Goal: Information Seeking & Learning: Learn about a topic

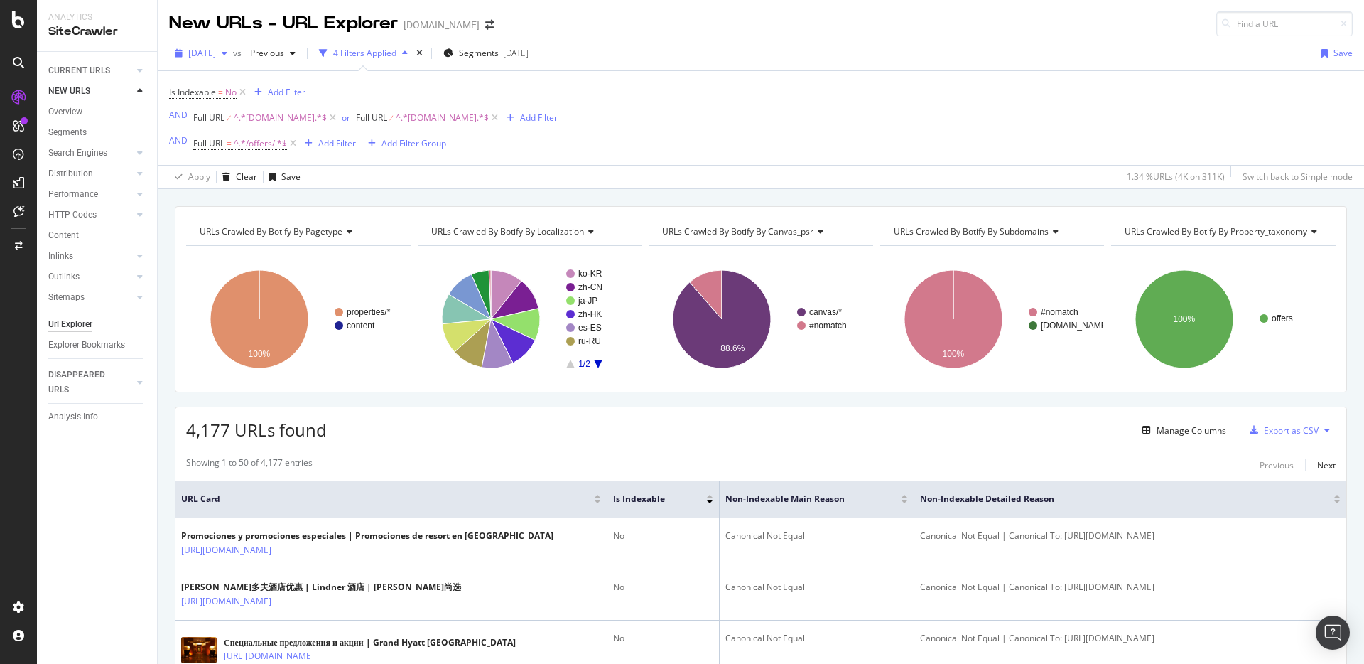
click at [216, 50] on span "[DATE]" at bounding box center [202, 53] width 28 height 12
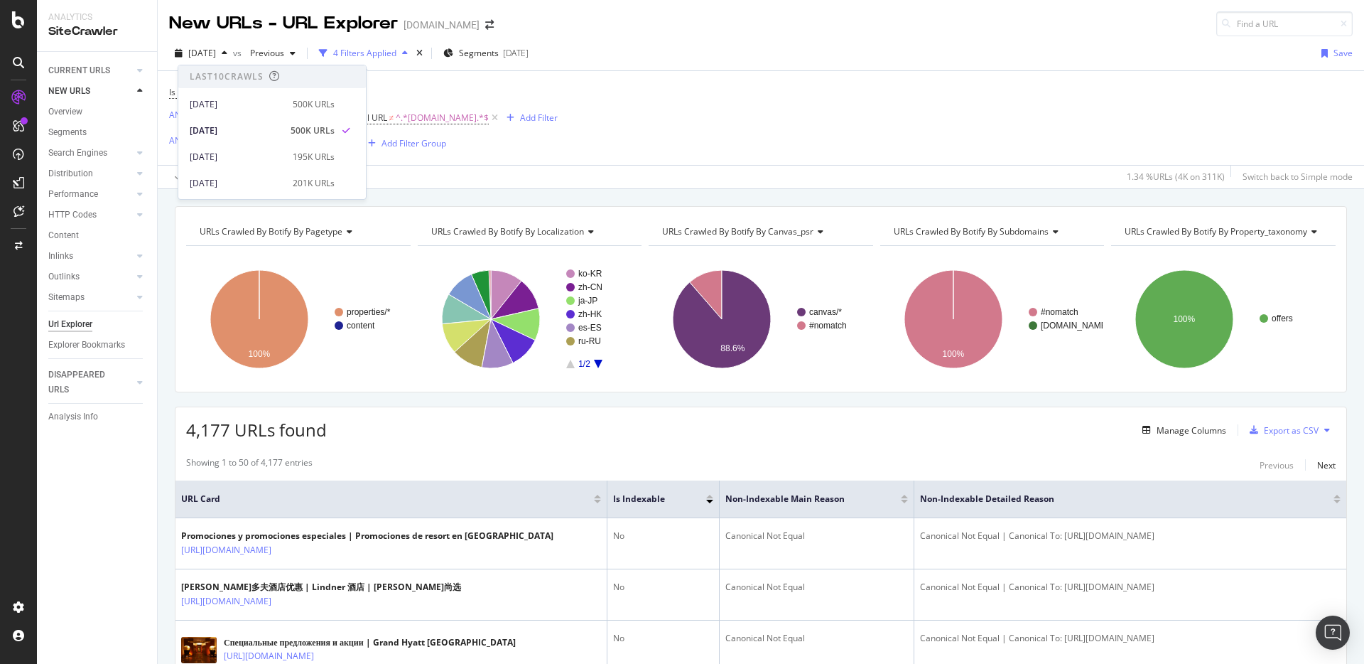
click at [755, 159] on div "Is Indexable = No Add Filter AND Full URL ≠ ^.*www.instagram.com.*$ or Full URL…" at bounding box center [761, 118] width 1184 height 94
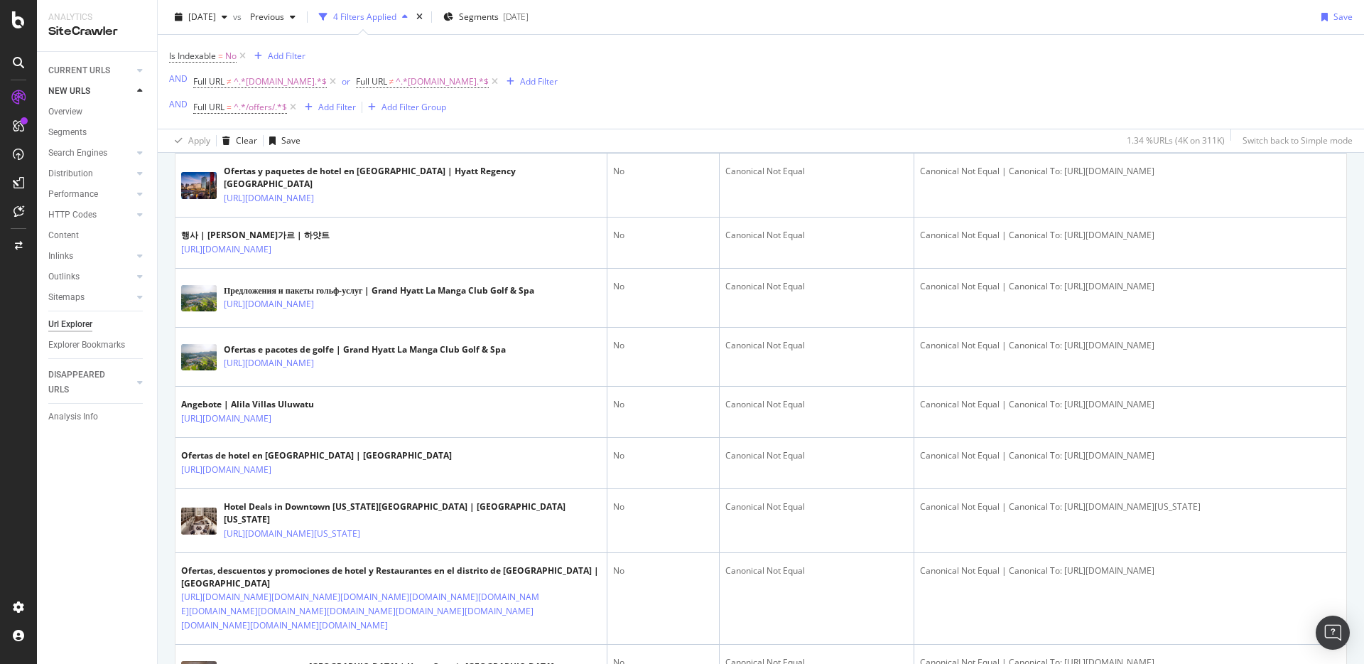
scroll to position [1724, 0]
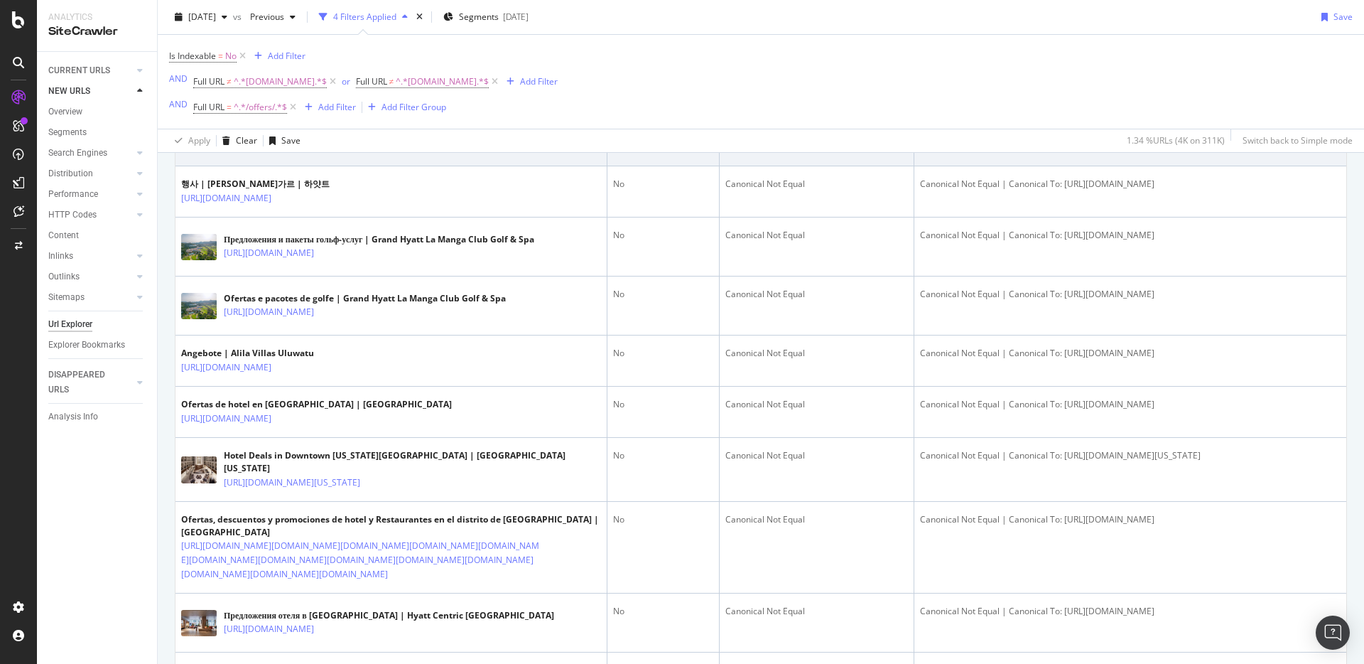
click at [328, 151] on icon at bounding box center [324, 147] width 9 height 9
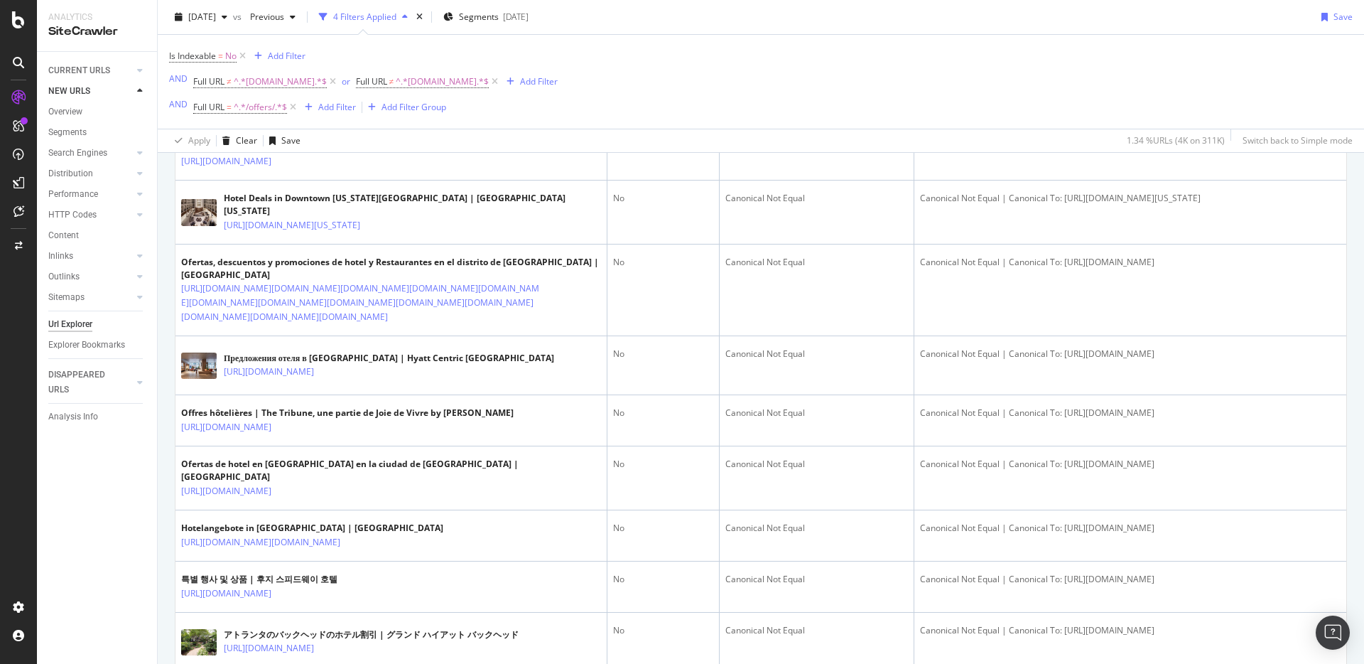
scroll to position [2215, 0]
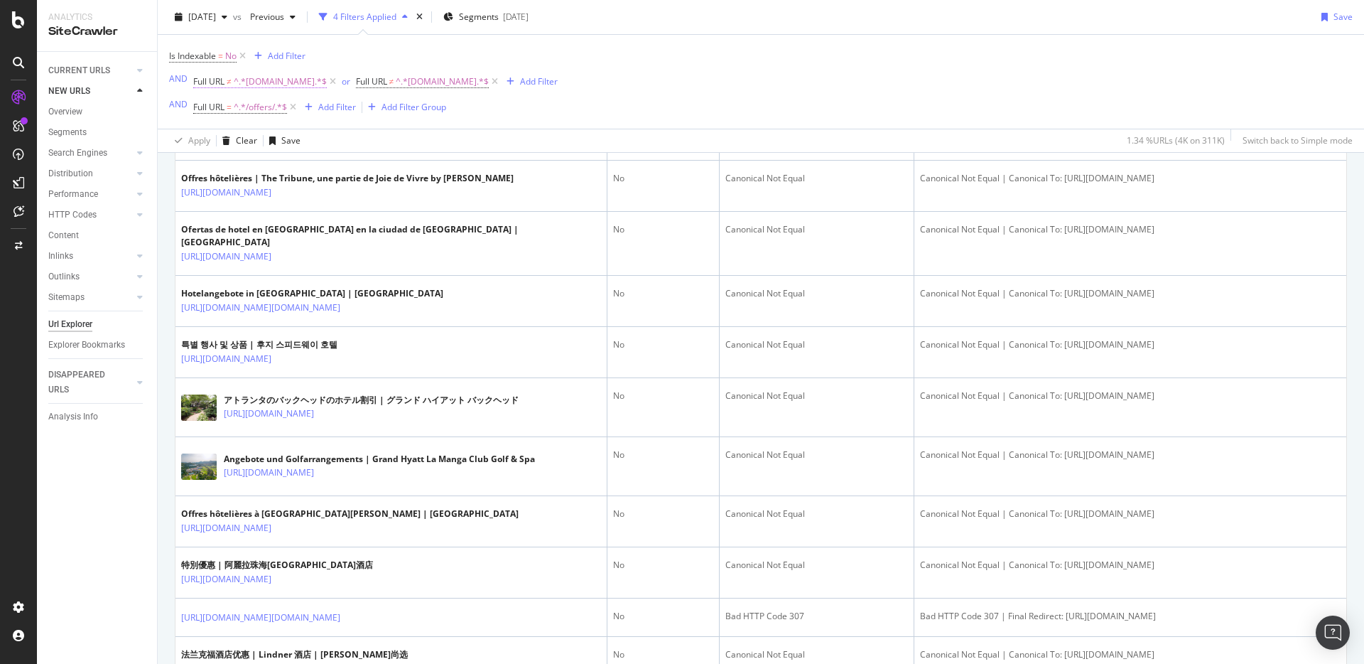
click at [237, 80] on span "^.*[DOMAIN_NAME].*$" at bounding box center [280, 82] width 93 height 20
click at [121, 456] on div "CURRENT URLS Overview Movements Segments Visits Search Engines Top Charts Segme…" at bounding box center [97, 358] width 120 height 612
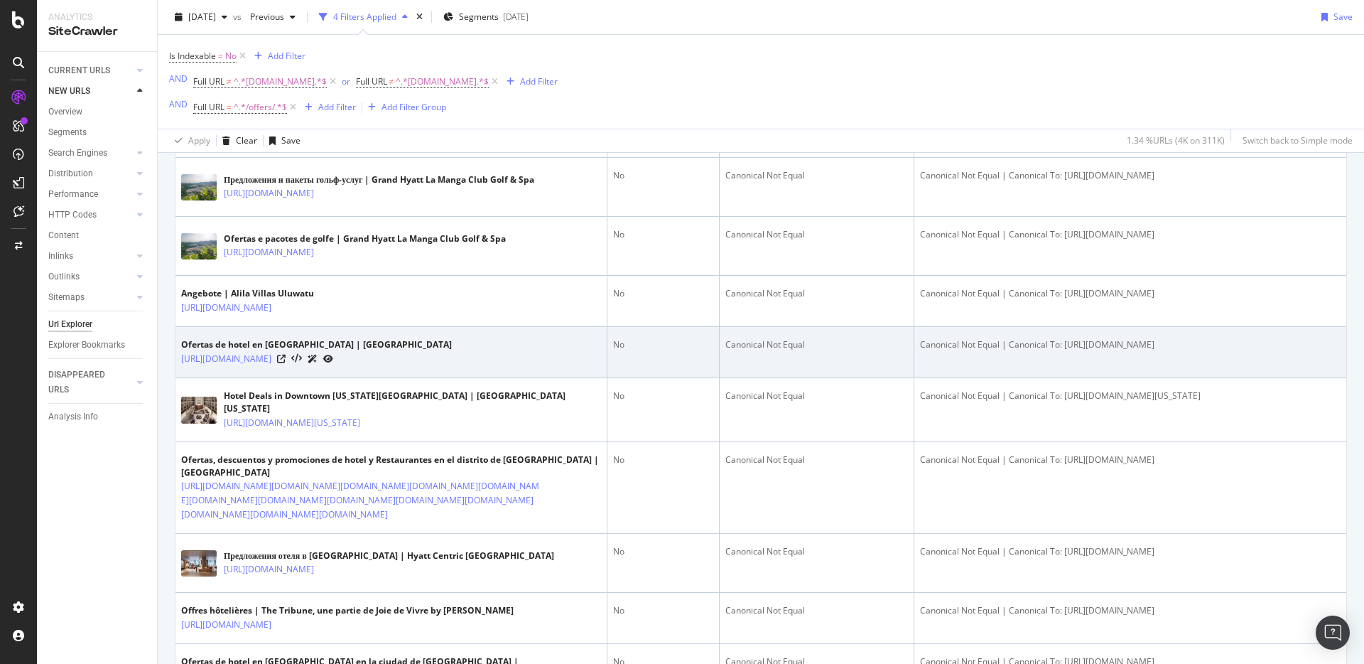
scroll to position [0, 0]
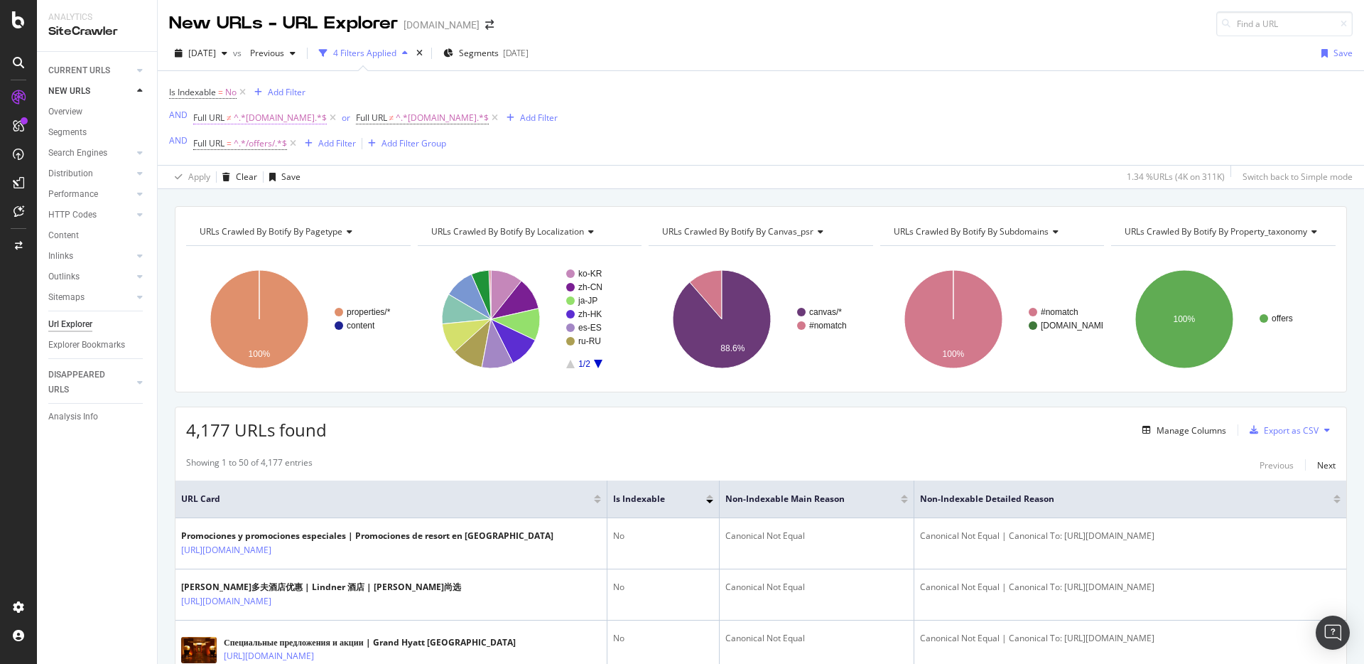
click at [233, 120] on span "Full URL ≠ ^.*www.instagram.com.*$" at bounding box center [260, 118] width 134 height 13
click at [250, 153] on span "Doesn't contain" at bounding box center [237, 152] width 62 height 12
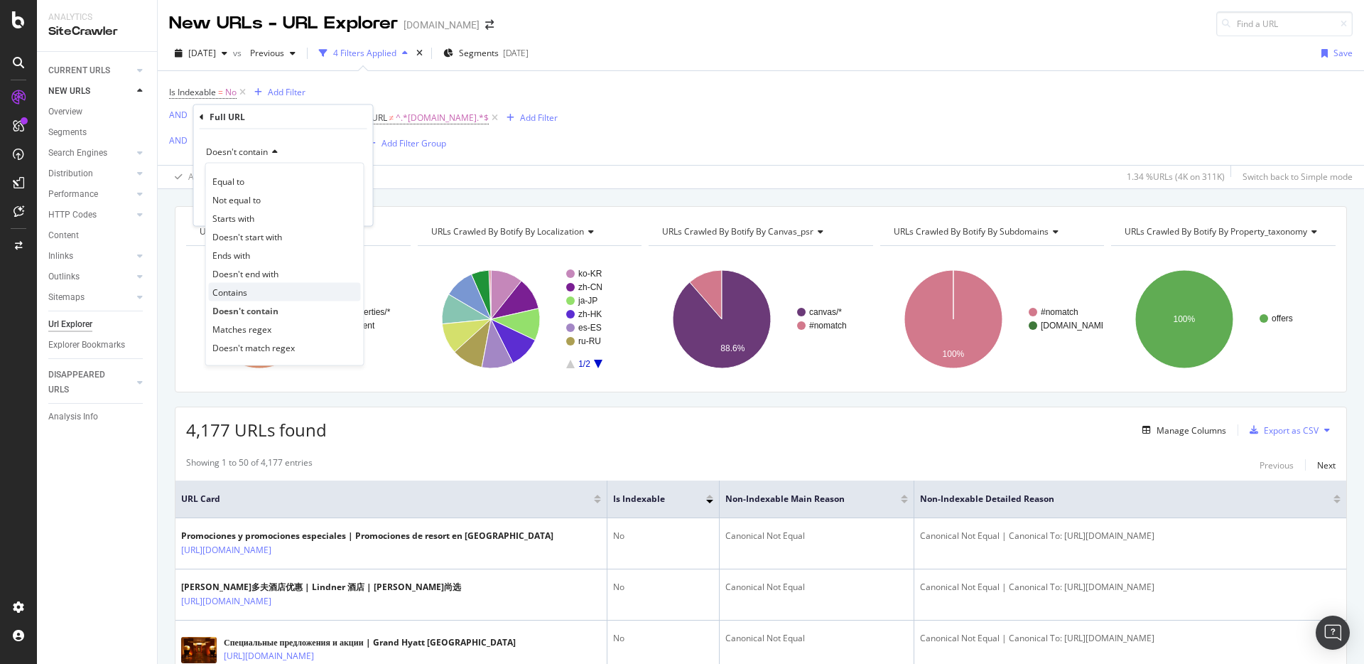
click at [245, 283] on div "Contains" at bounding box center [285, 292] width 152 height 18
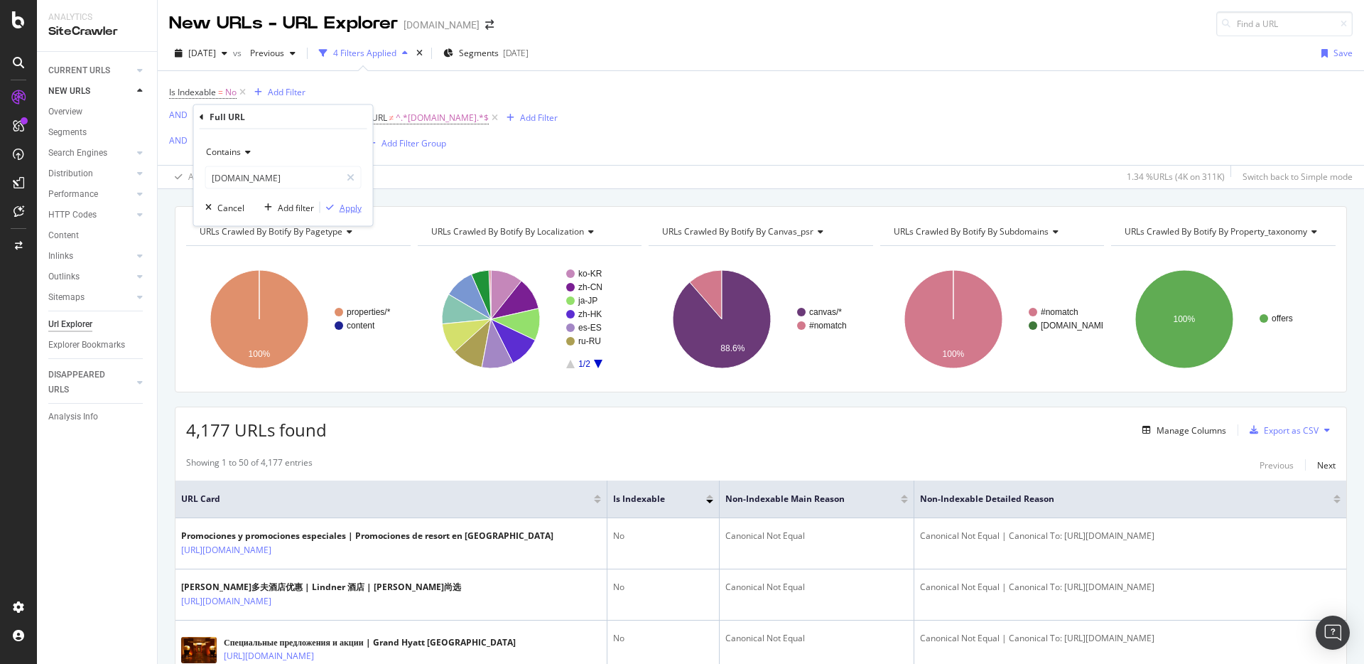
click at [349, 211] on div "Apply" at bounding box center [351, 207] width 22 height 12
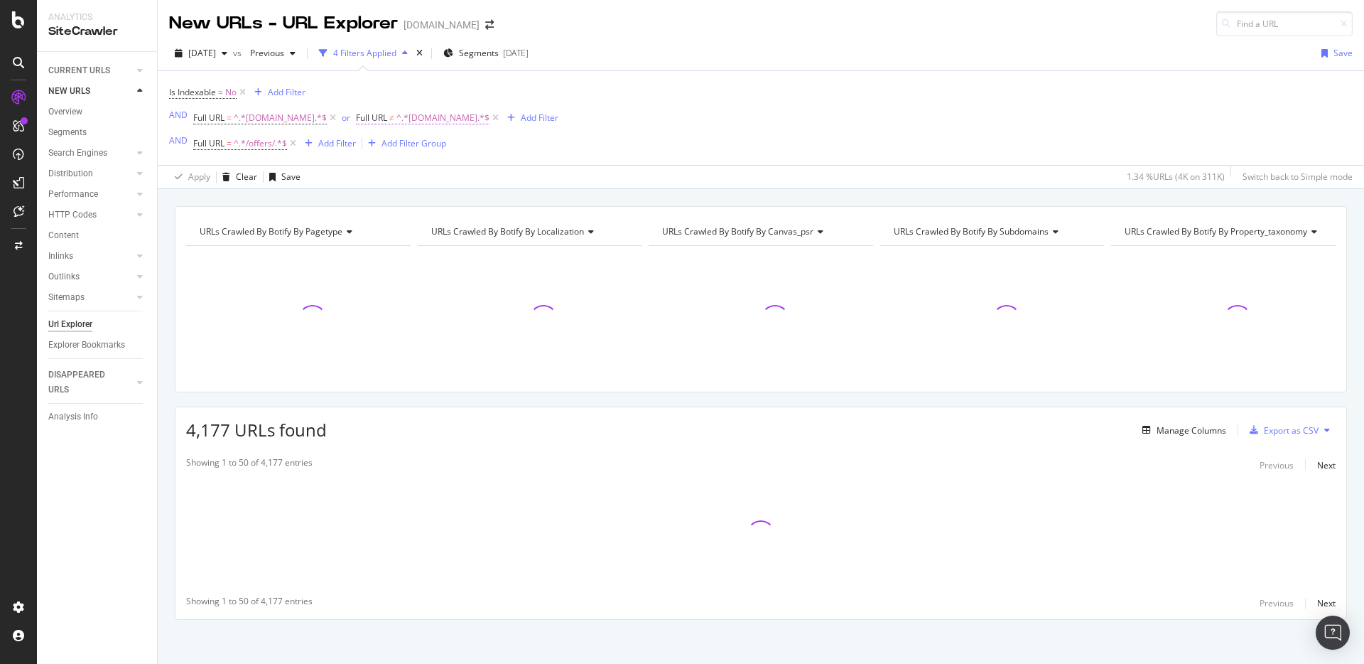
click at [384, 119] on span "Full URL" at bounding box center [371, 118] width 31 height 12
click at [409, 154] on span "Doesn't contain" at bounding box center [413, 152] width 62 height 12
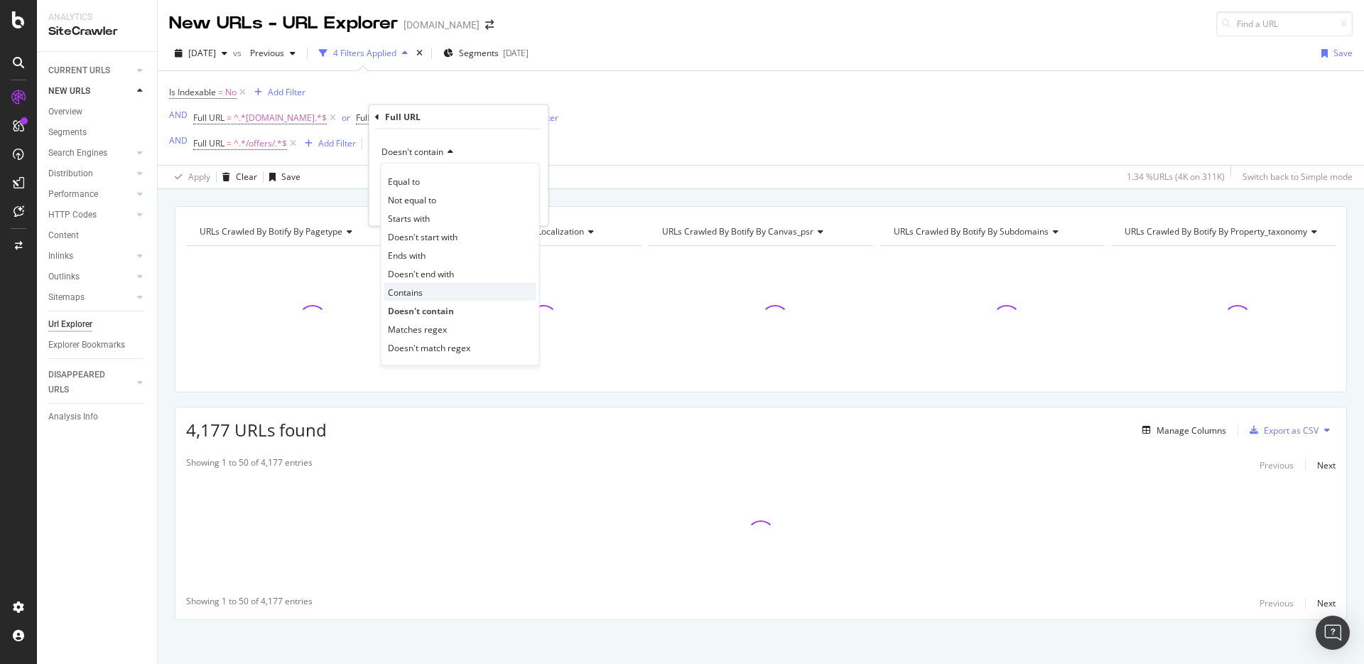
click at [411, 286] on span "Contains" at bounding box center [405, 292] width 35 height 12
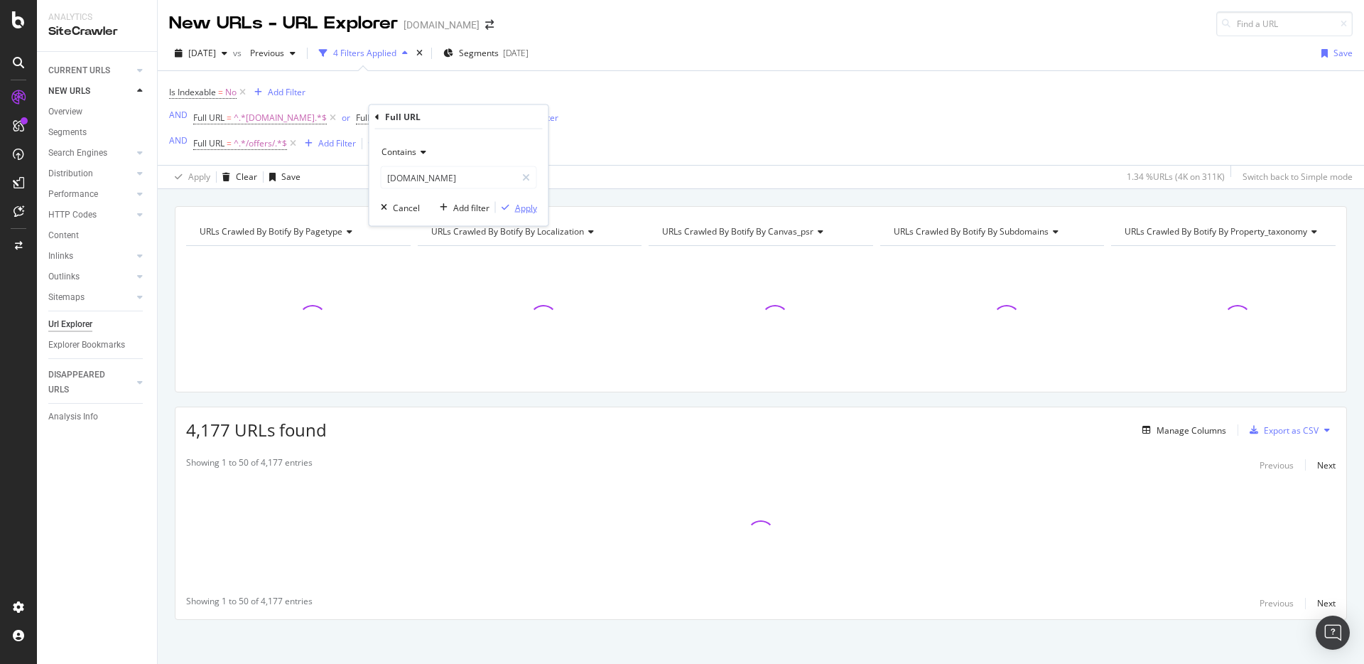
click at [517, 207] on div "Apply" at bounding box center [526, 207] width 22 height 12
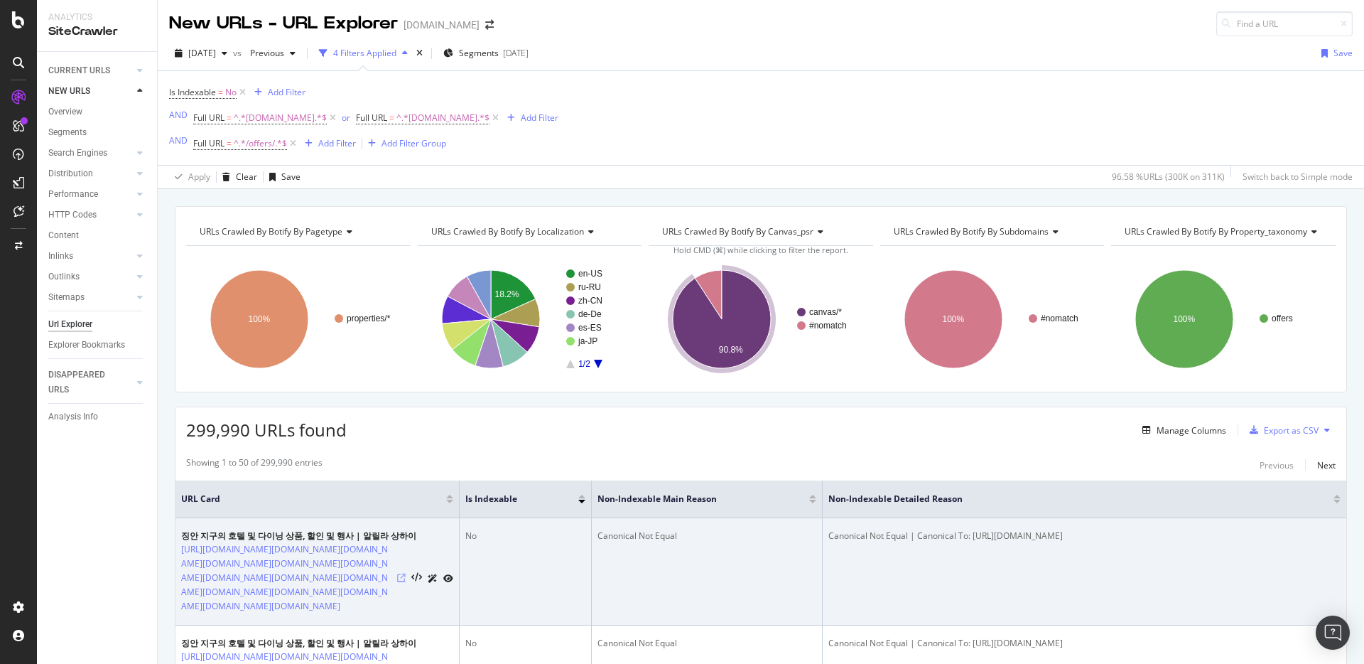
click at [401, 582] on icon at bounding box center [401, 577] width 9 height 9
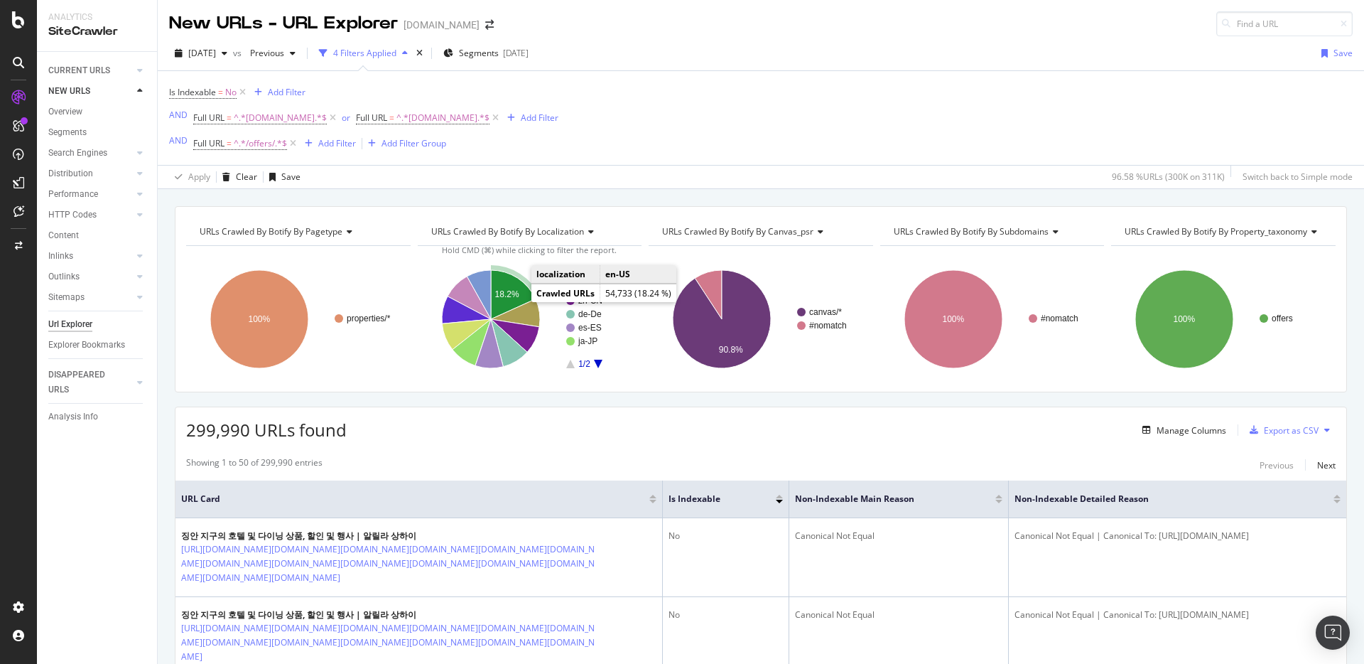
click at [516, 297] on text "18.2%" at bounding box center [507, 294] width 24 height 10
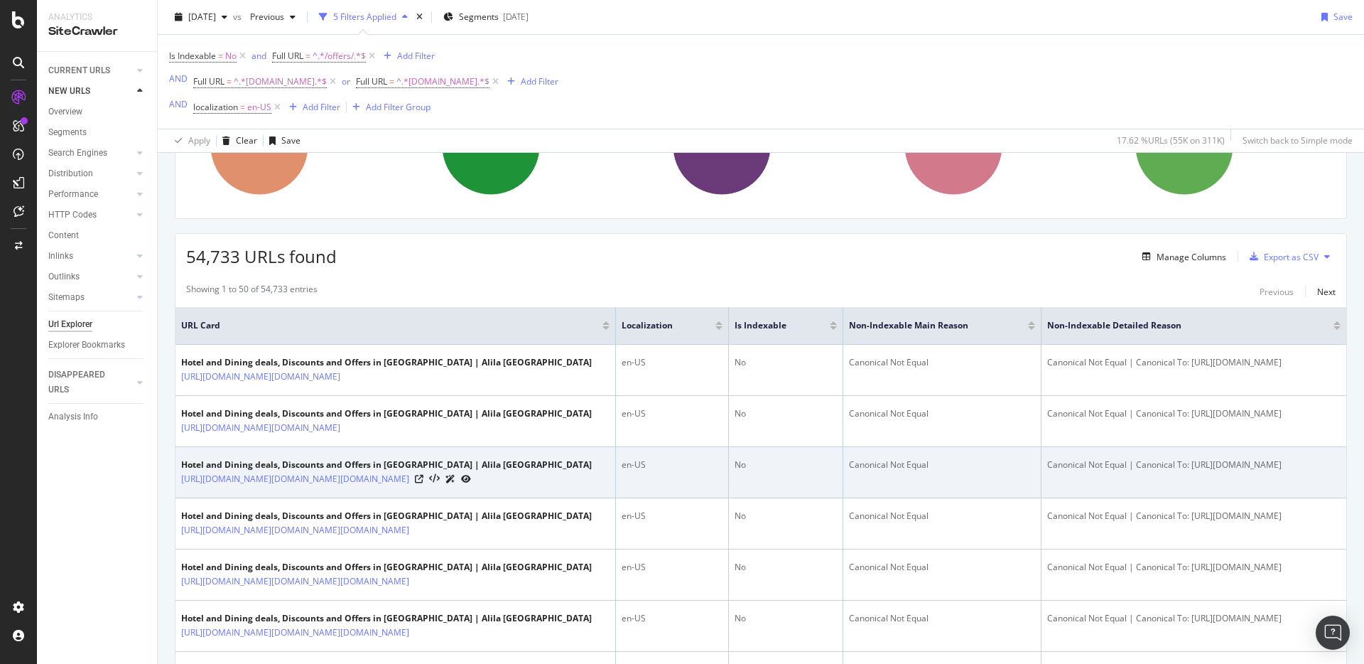
scroll to position [127, 0]
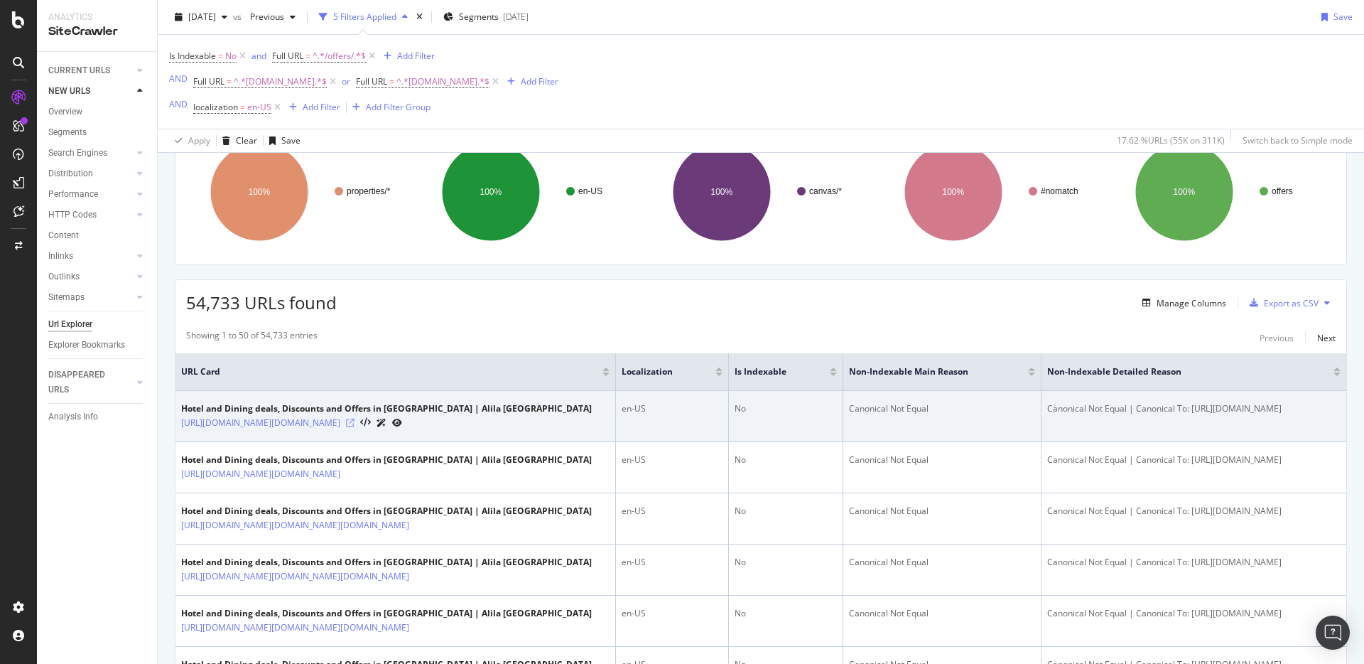
click at [355, 427] on icon at bounding box center [350, 422] width 9 height 9
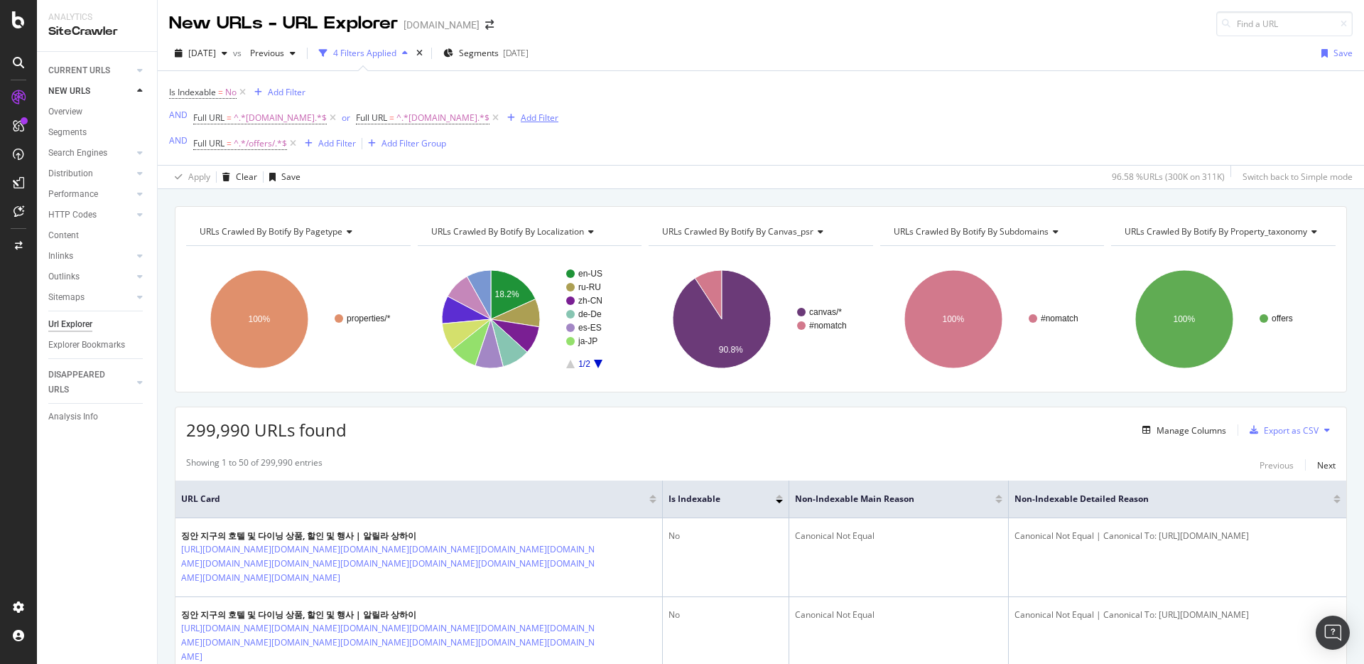
click at [551, 119] on div "Add Filter" at bounding box center [540, 118] width 38 height 12
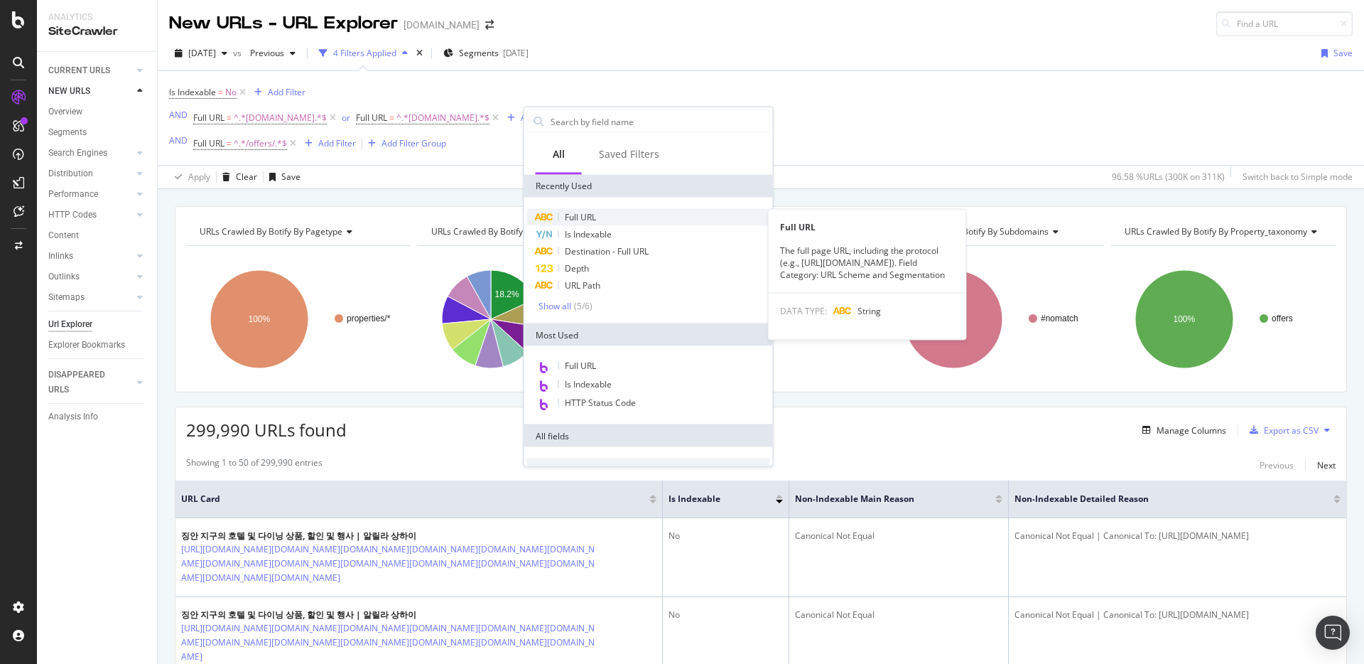
click at [572, 214] on span "Full URL" at bounding box center [580, 217] width 31 height 12
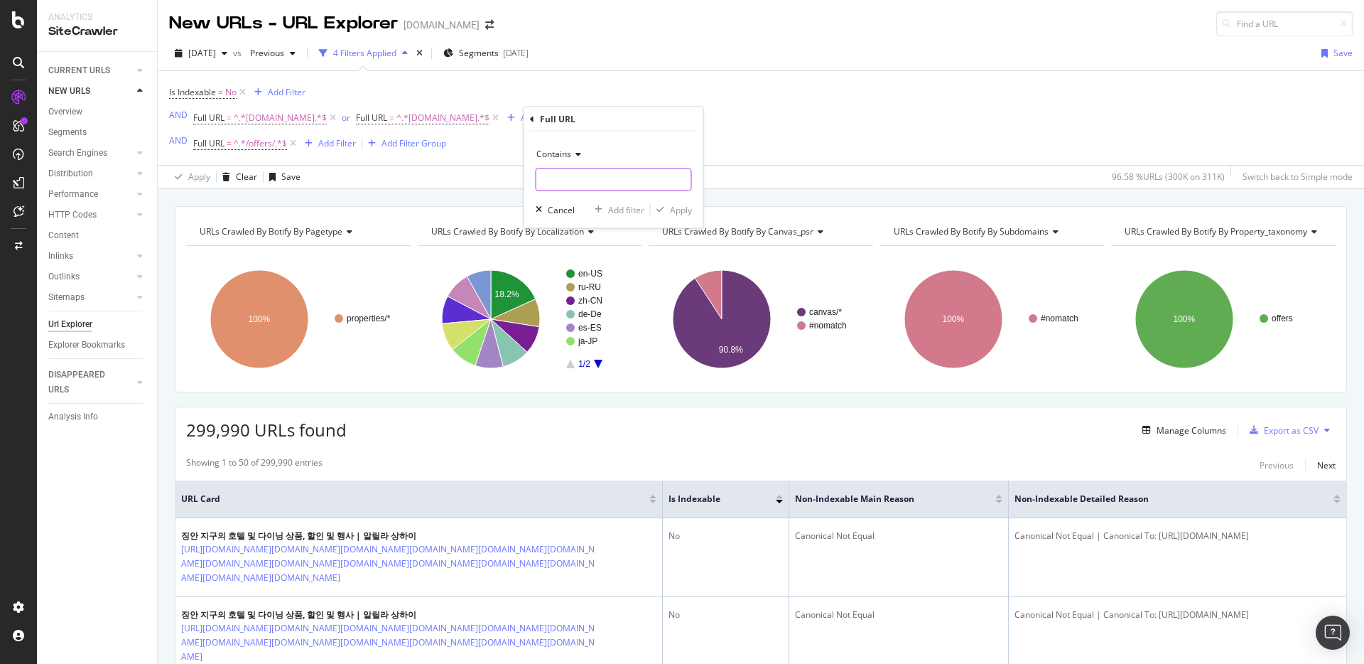
click at [561, 176] on input "text" at bounding box center [613, 179] width 155 height 23
type input "a"
type input "shaal"
click at [683, 213] on div "Apply" at bounding box center [681, 209] width 22 height 12
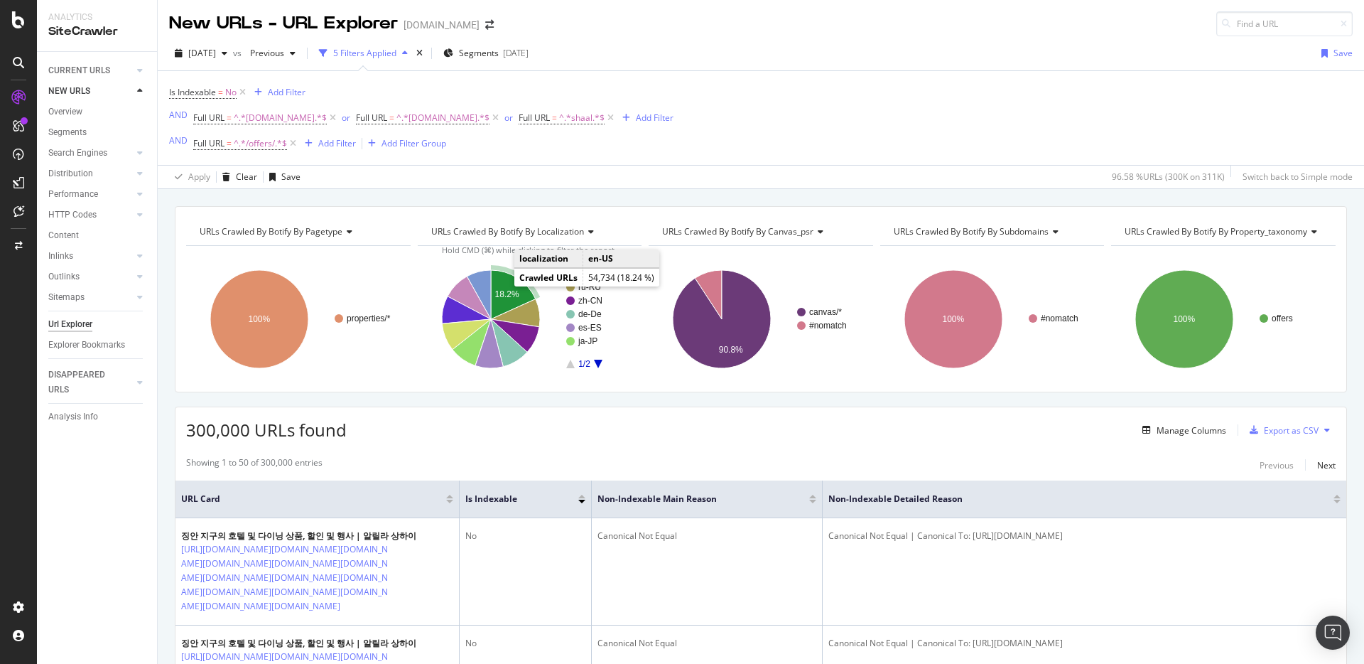
click at [505, 286] on icon "A chart." at bounding box center [513, 294] width 45 height 49
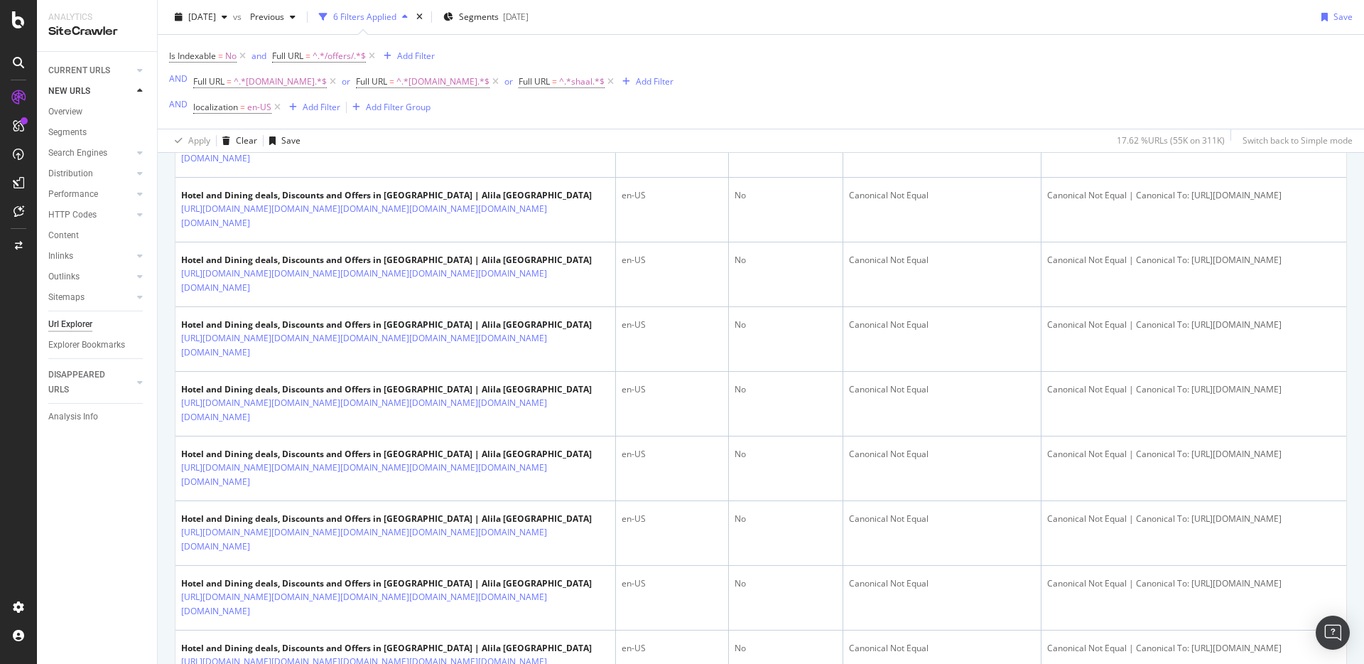
scroll to position [3668, 0]
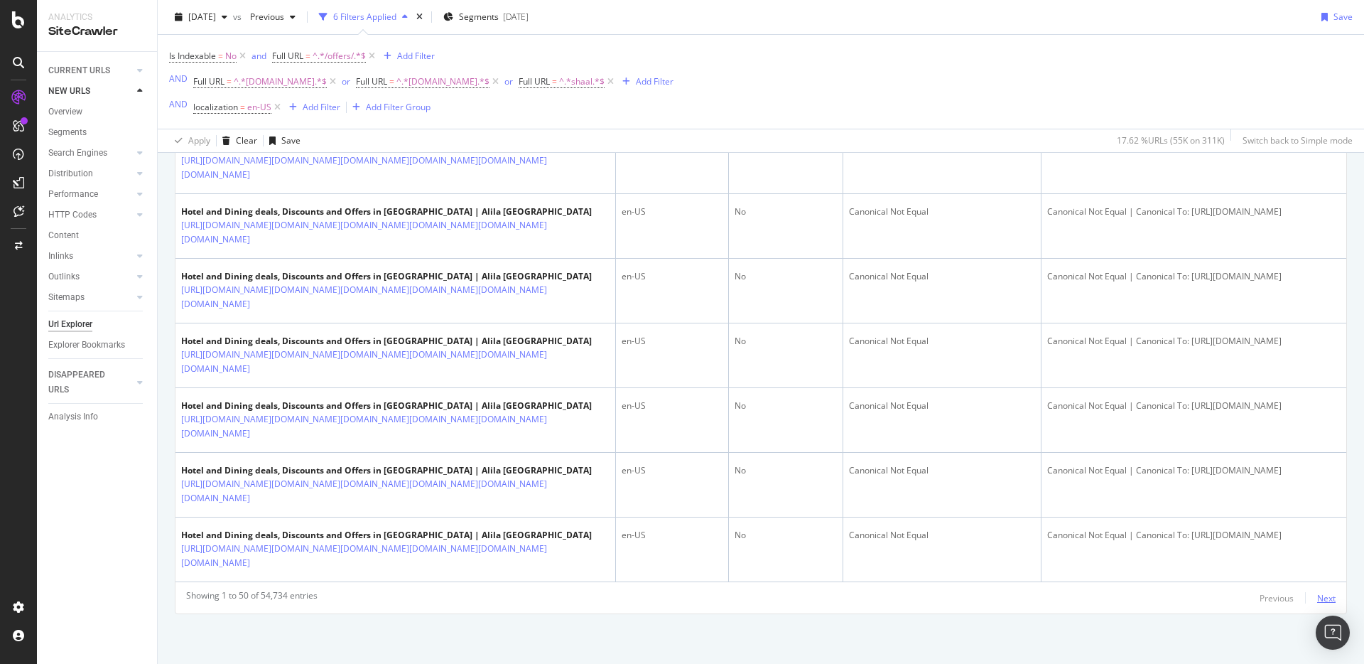
click at [1317, 593] on div "Next" at bounding box center [1326, 598] width 18 height 12
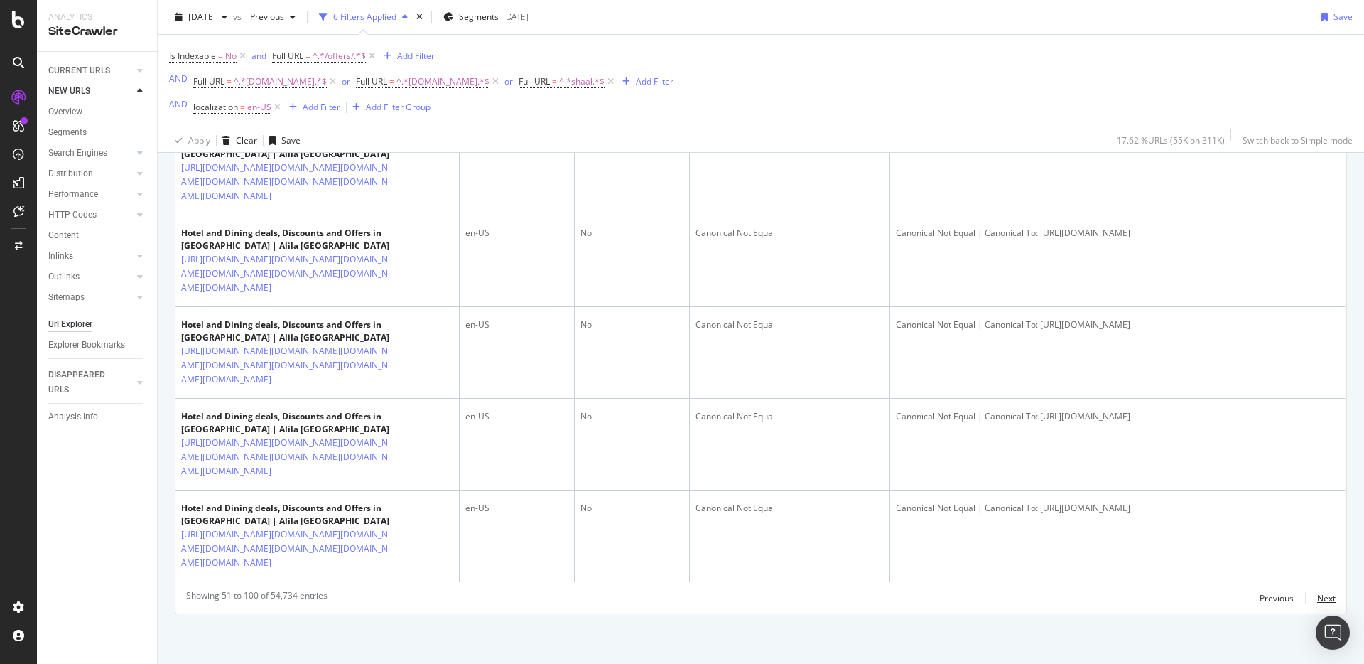
scroll to position [5756, 0]
click at [1317, 600] on div "Next" at bounding box center [1326, 598] width 18 height 12
click at [1317, 599] on div "Next" at bounding box center [1326, 598] width 18 height 12
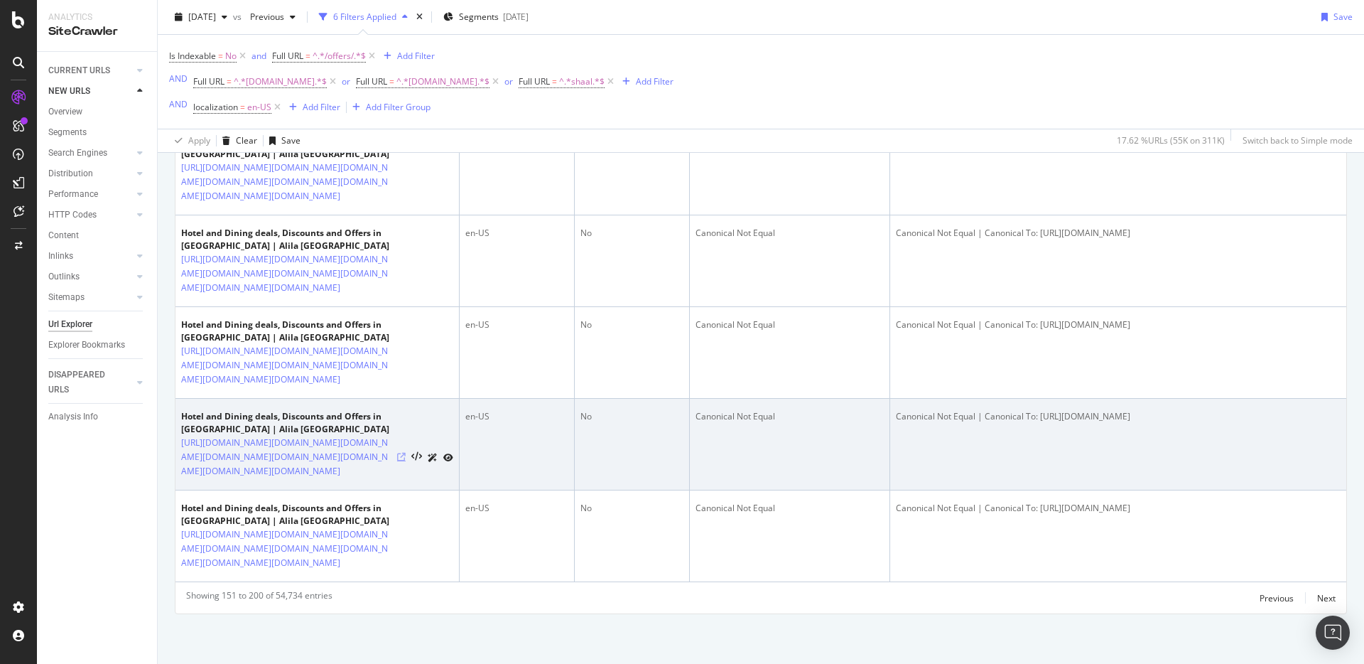
click at [400, 453] on icon at bounding box center [401, 457] width 9 height 9
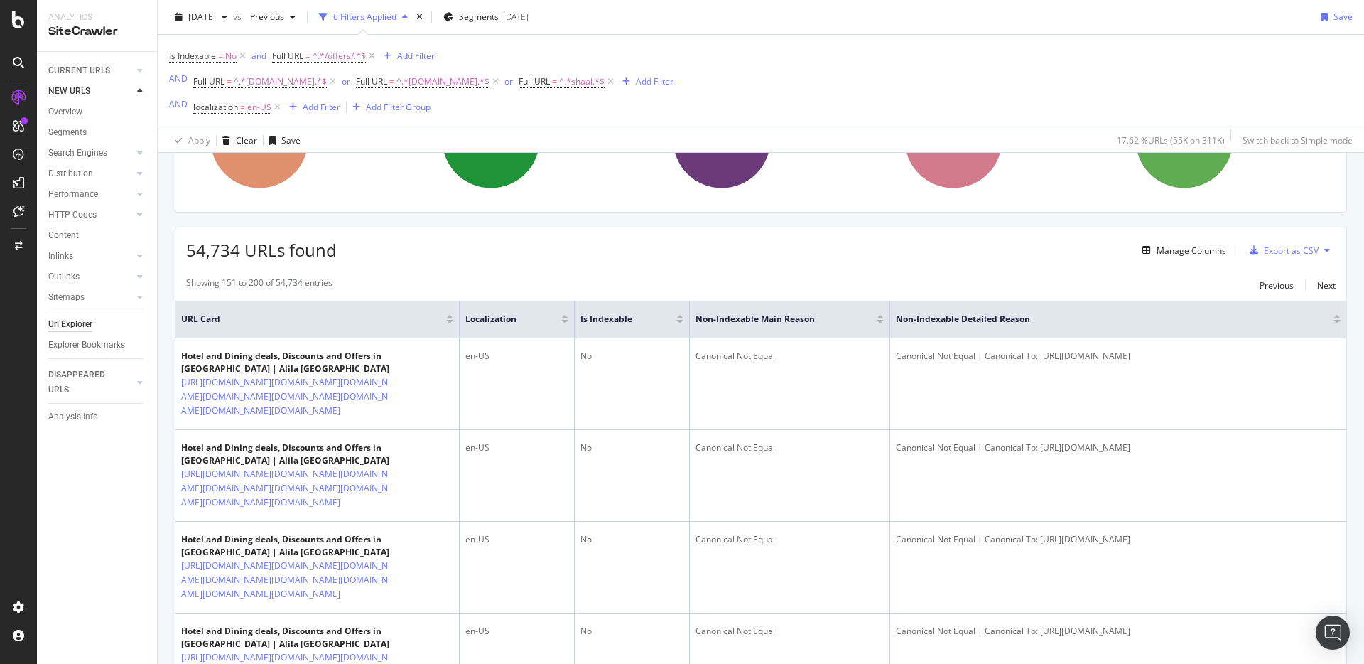
scroll to position [0, 0]
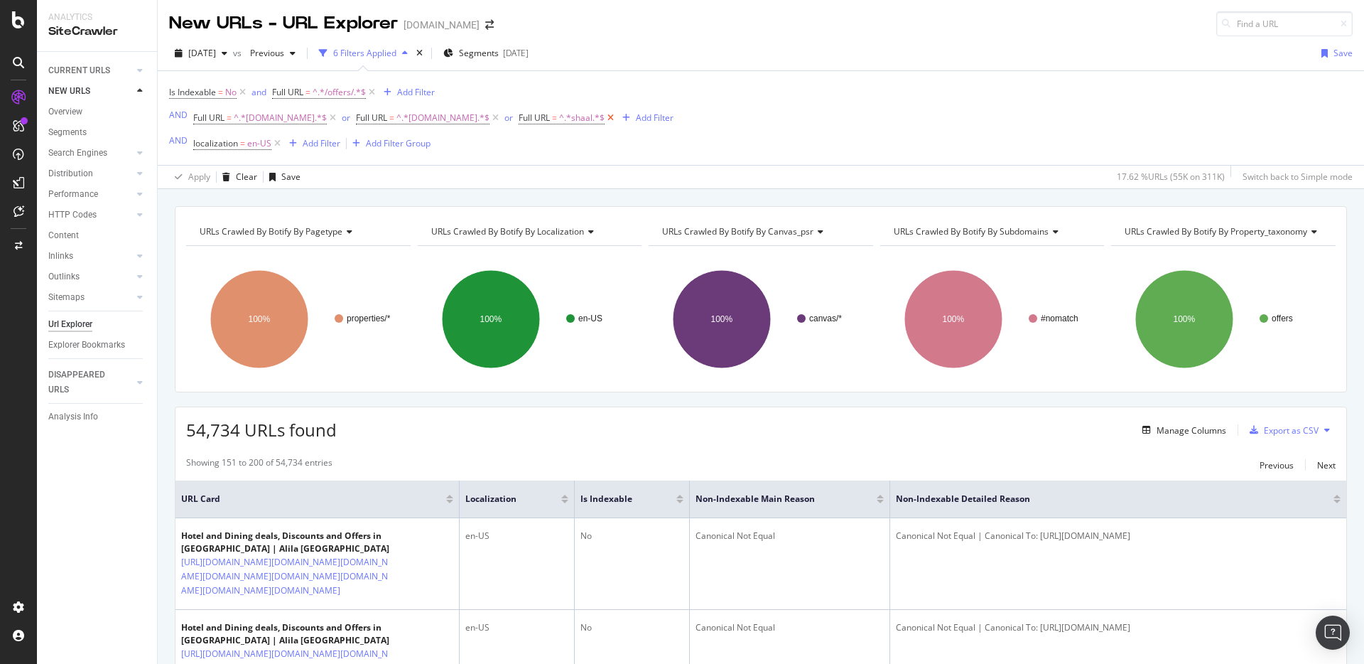
click at [617, 120] on icon at bounding box center [611, 118] width 12 height 14
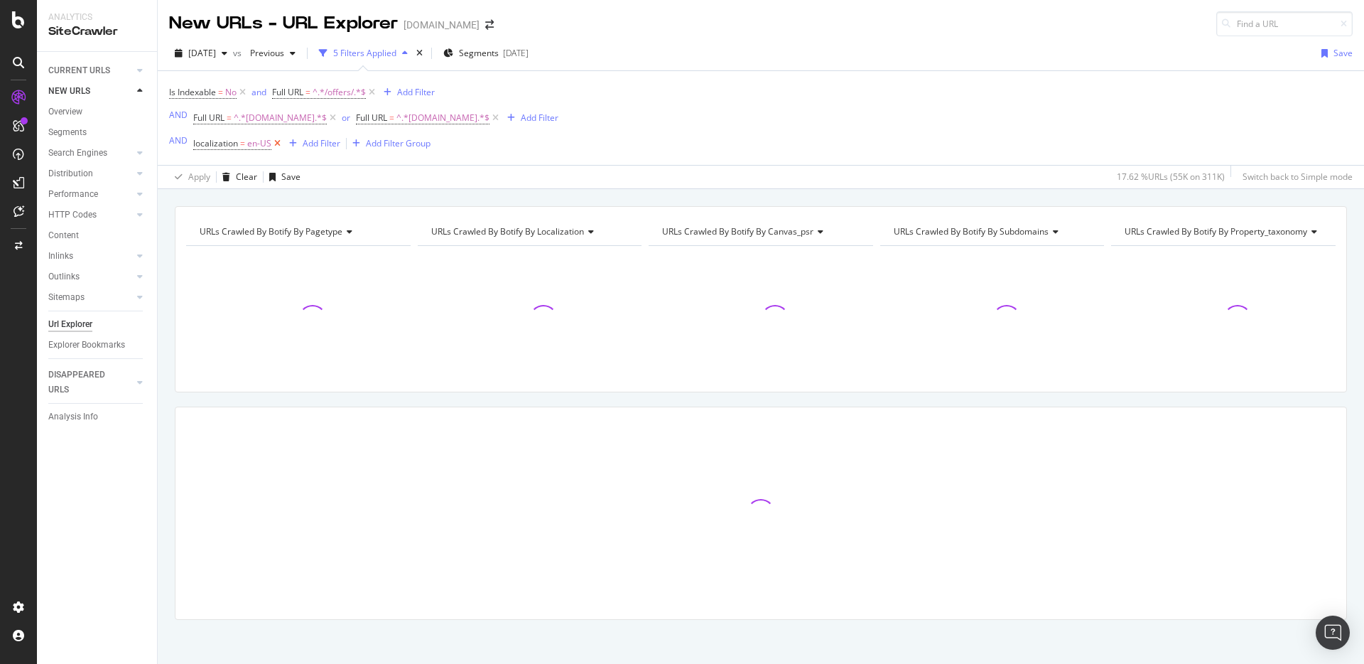
click at [276, 145] on icon at bounding box center [277, 143] width 12 height 14
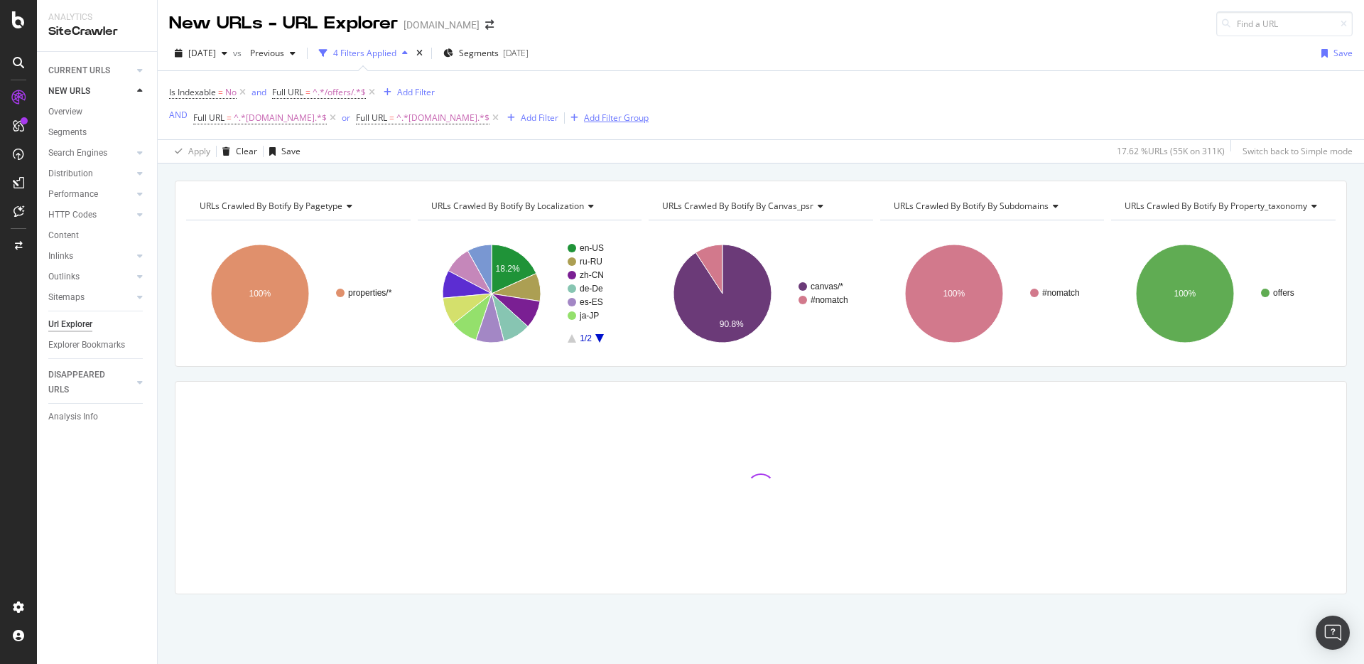
click at [625, 117] on div "Add Filter Group" at bounding box center [616, 118] width 65 height 12
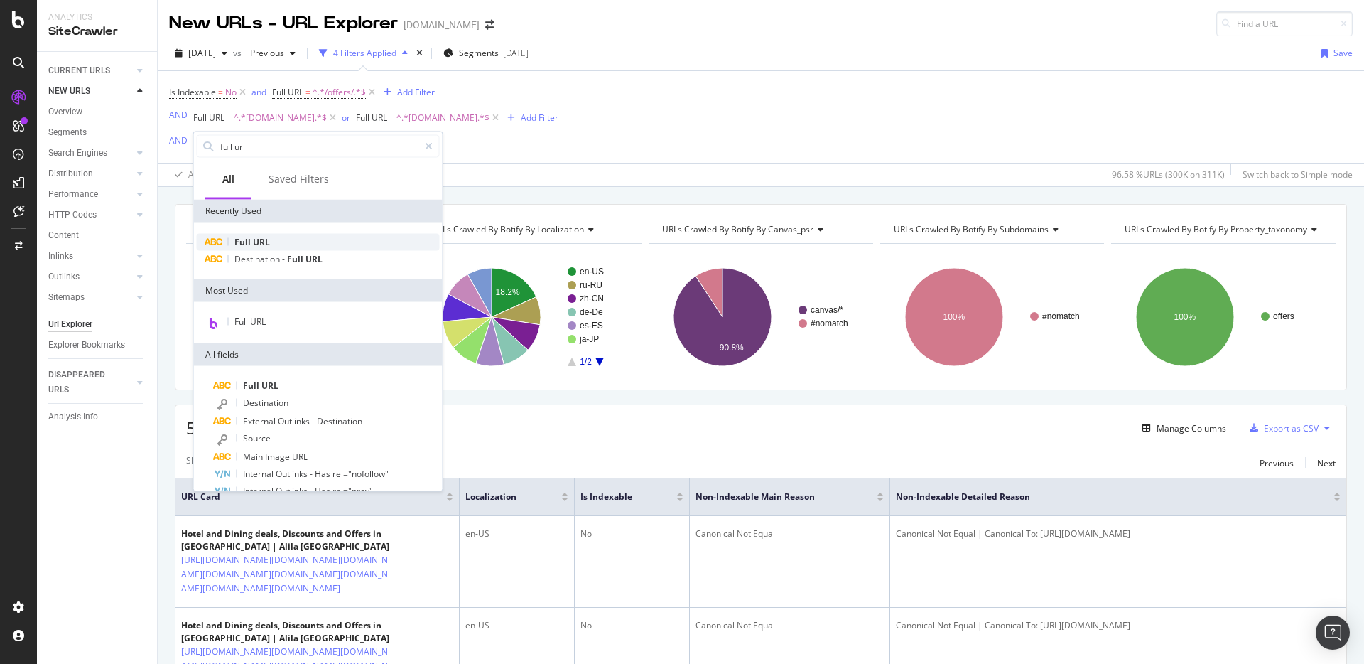
type input "full url"
click at [254, 243] on span "URL" at bounding box center [261, 242] width 17 height 12
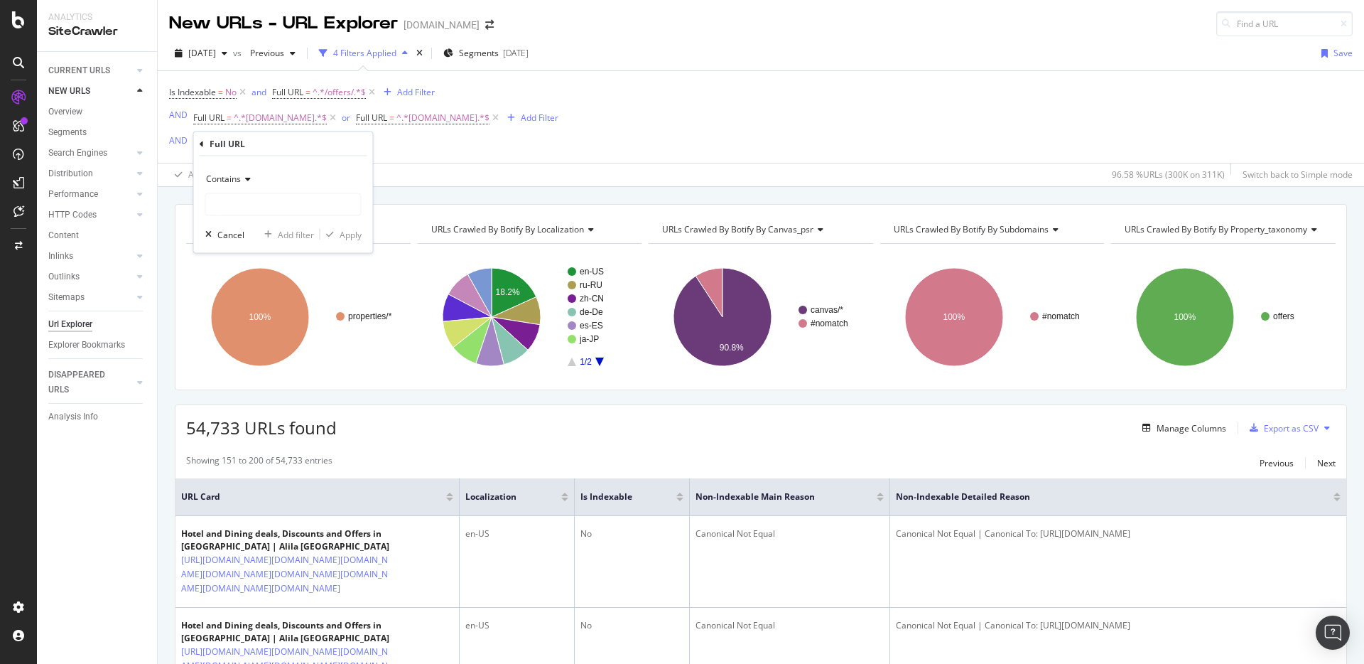
click at [227, 178] on span "Contains" at bounding box center [223, 179] width 35 height 12
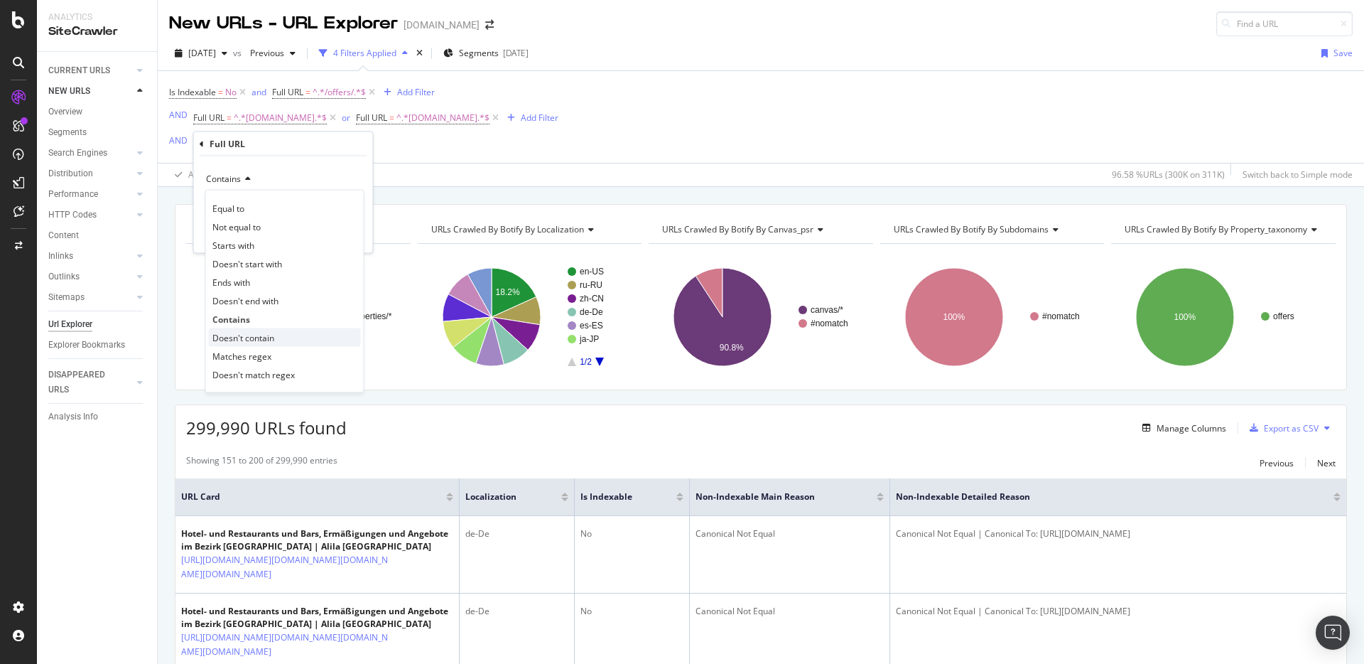
click at [249, 336] on span "Doesn't contain" at bounding box center [243, 337] width 62 height 12
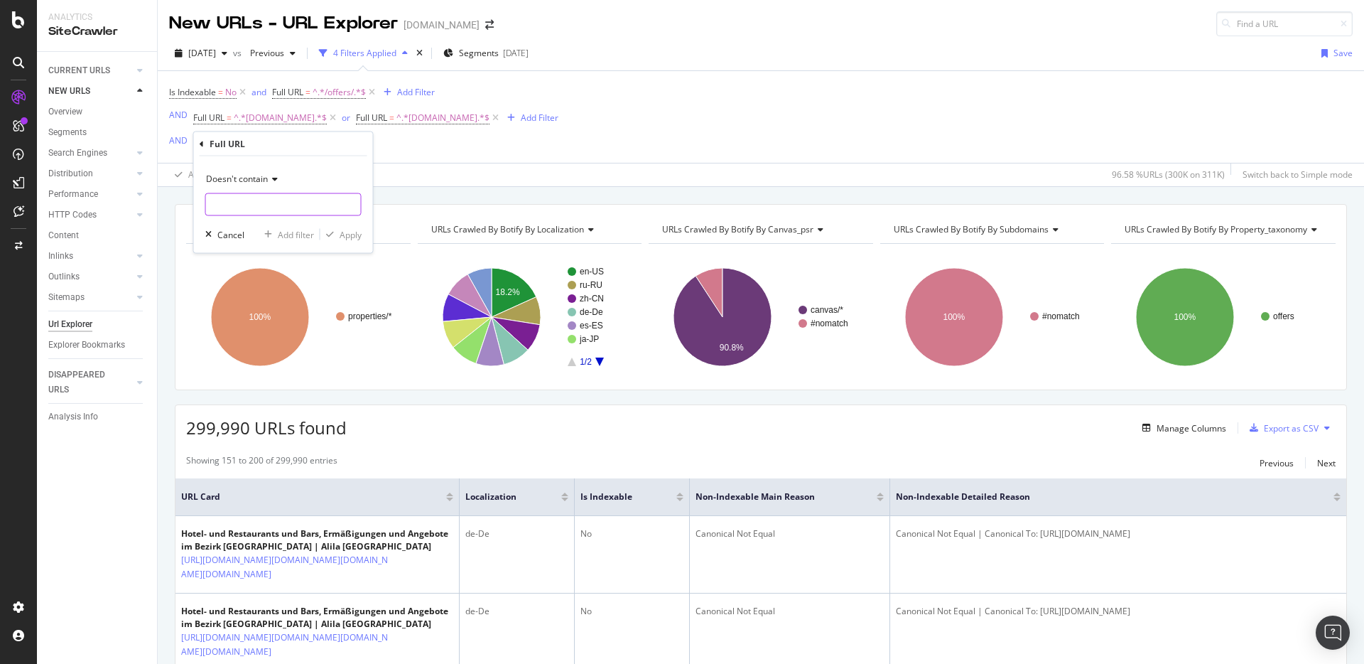
click at [261, 207] on input "text" at bounding box center [283, 204] width 155 height 23
type input "shaal"
click at [342, 237] on div "Apply" at bounding box center [351, 234] width 22 height 12
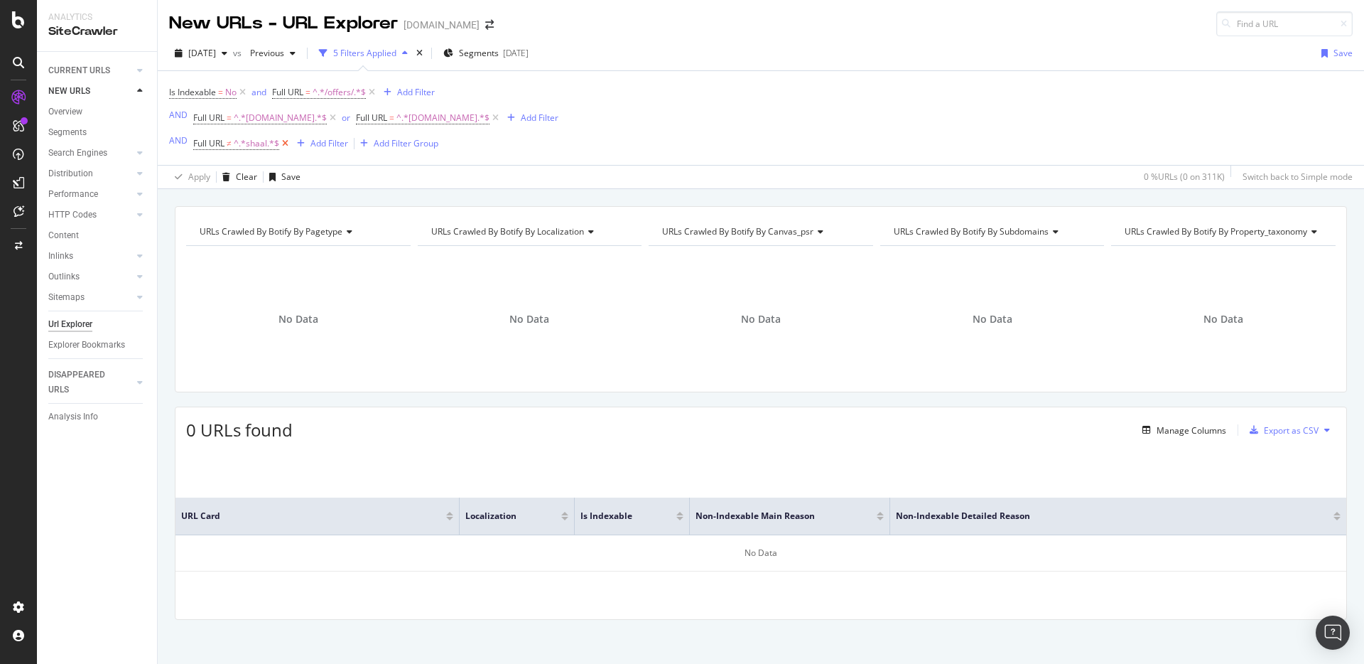
click at [284, 147] on icon at bounding box center [285, 143] width 12 height 14
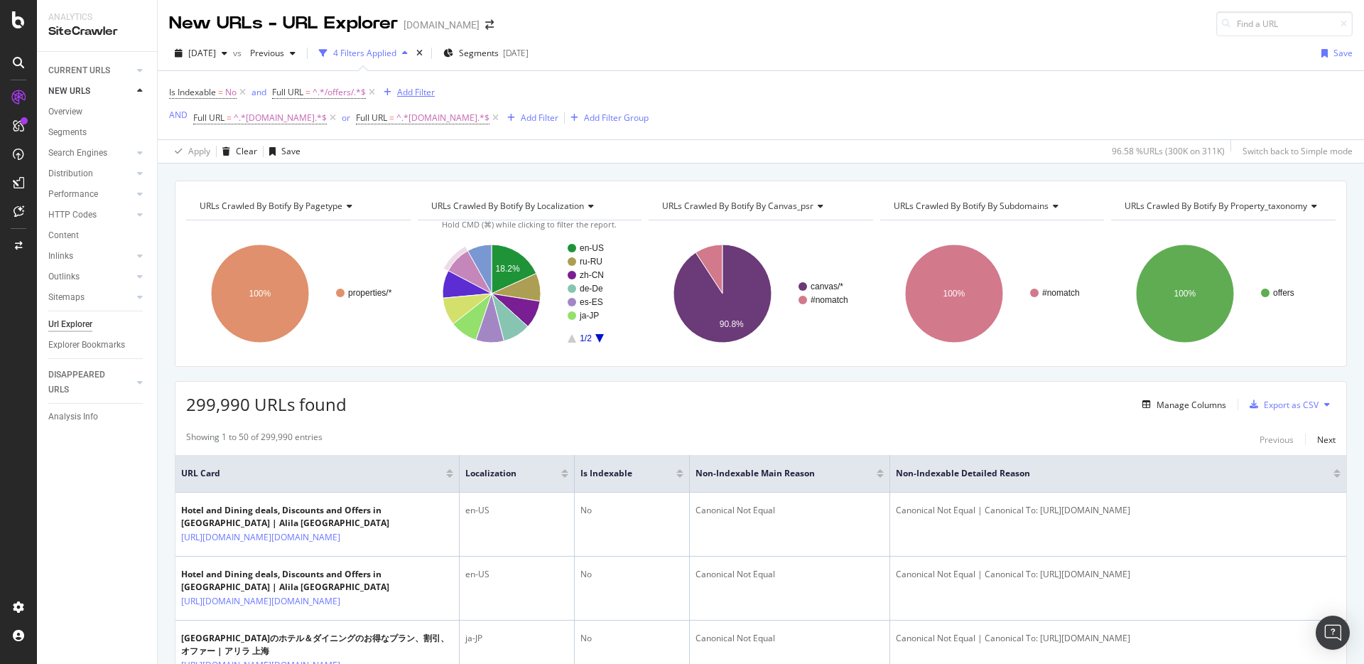
click at [431, 95] on div "Add Filter" at bounding box center [416, 92] width 38 height 12
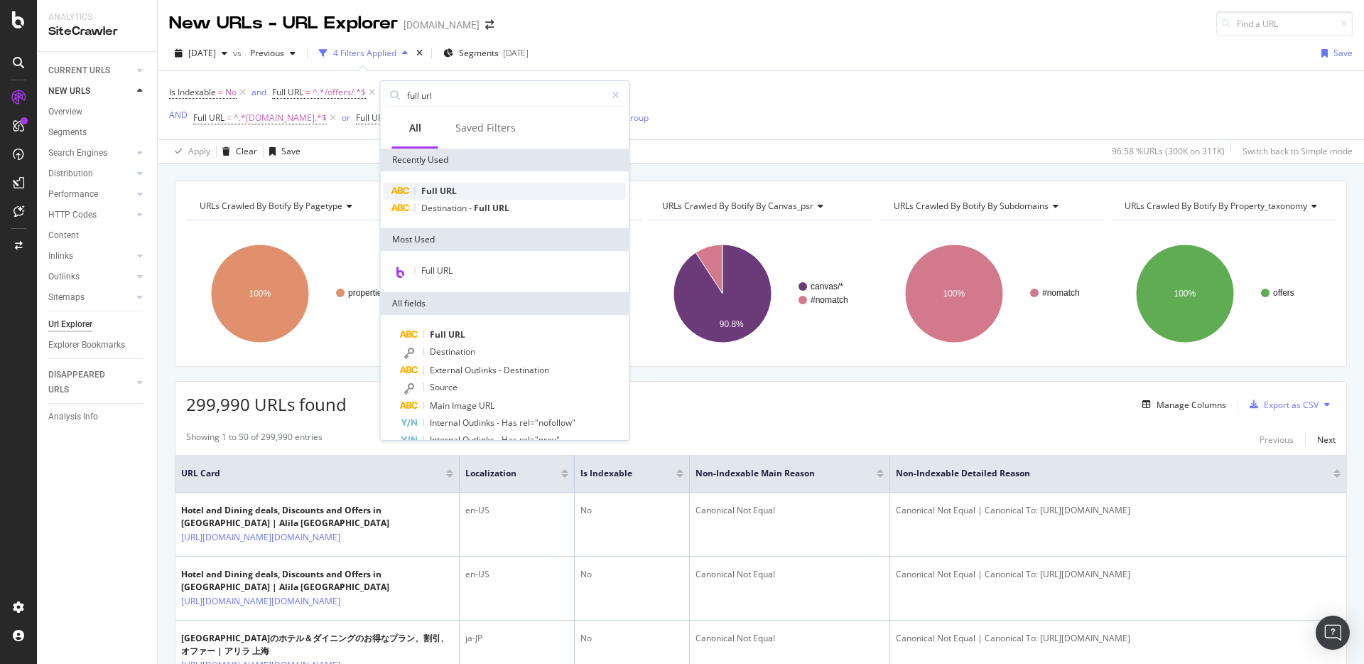
click at [441, 195] on span "URL" at bounding box center [448, 191] width 17 height 12
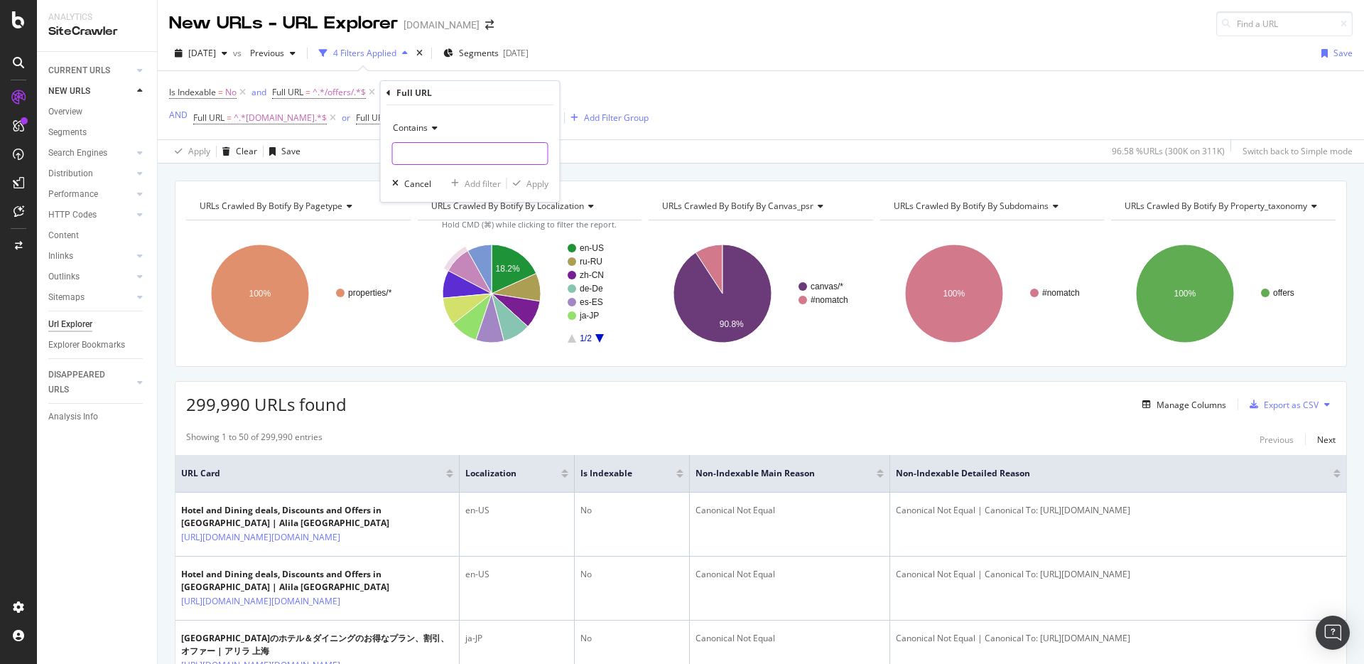
click at [450, 148] on input "text" at bounding box center [470, 153] width 155 height 23
click at [428, 128] on icon at bounding box center [433, 128] width 10 height 9
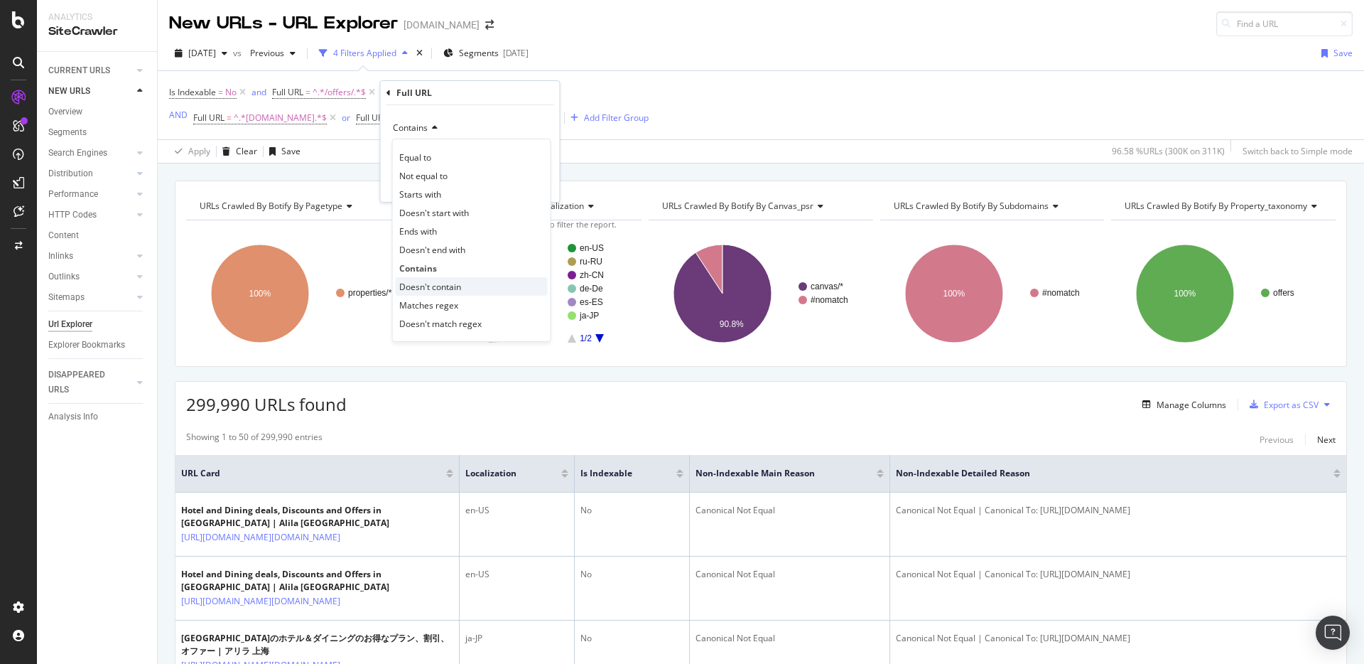
click at [433, 283] on span "Doesn't contain" at bounding box center [430, 287] width 62 height 12
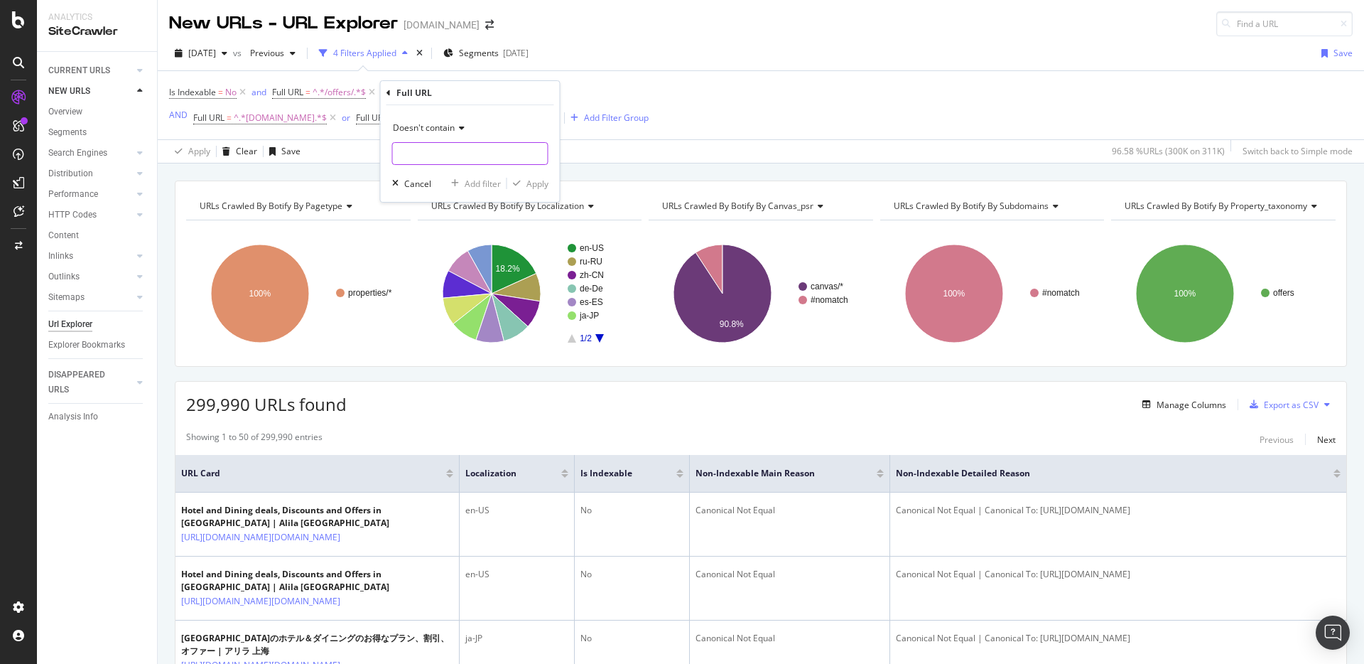
click at [447, 155] on input "text" at bounding box center [470, 153] width 155 height 23
type input "shaal"
click at [544, 183] on div "Apply" at bounding box center [537, 184] width 22 height 12
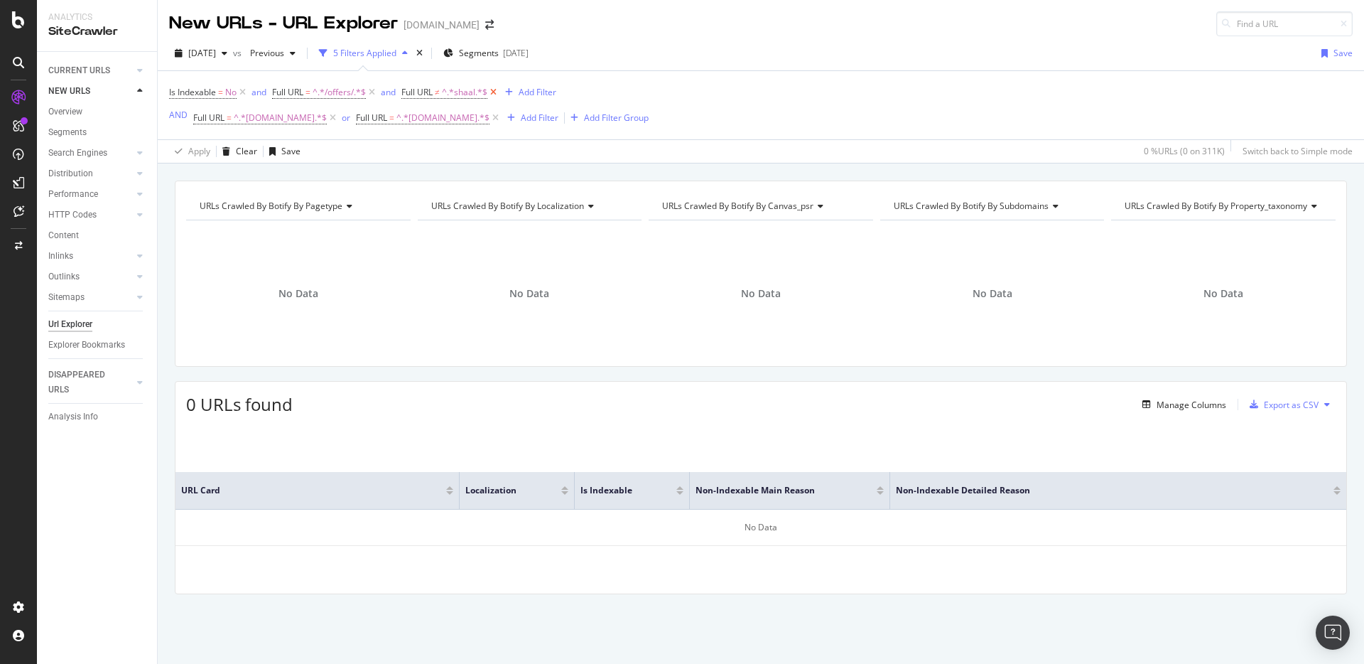
click at [495, 95] on icon at bounding box center [493, 92] width 12 height 14
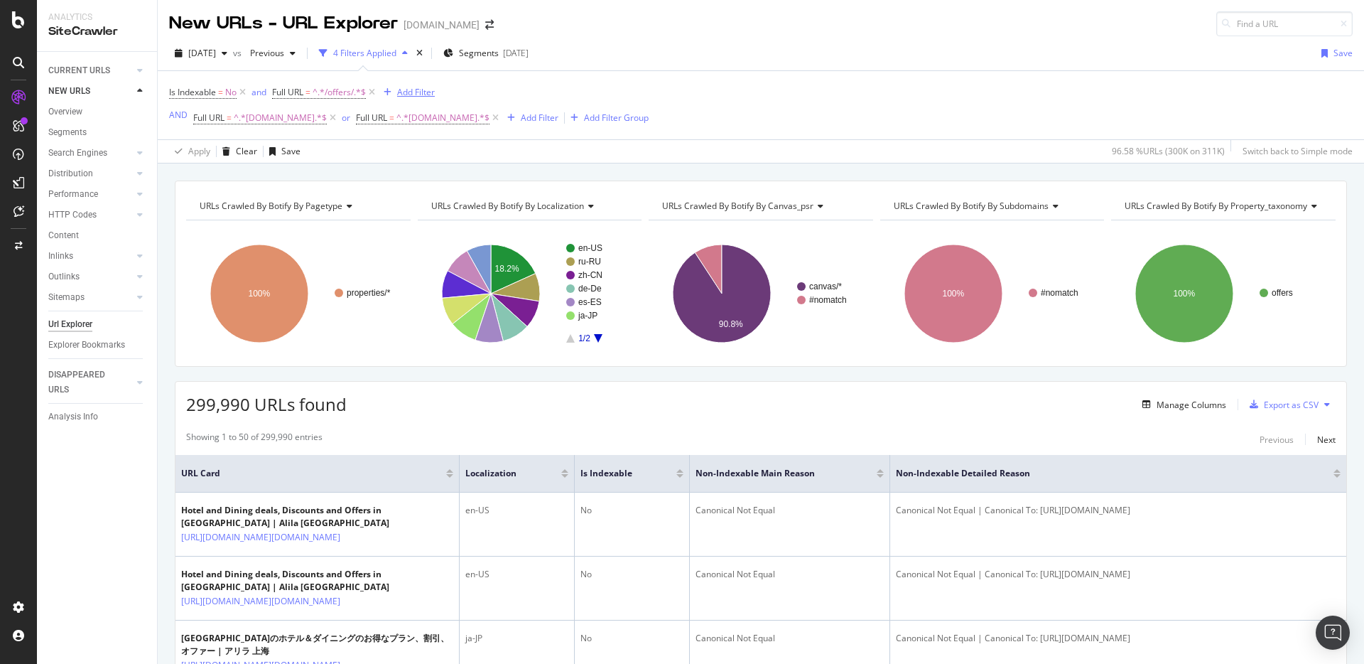
click at [416, 90] on div "Add Filter" at bounding box center [416, 92] width 38 height 12
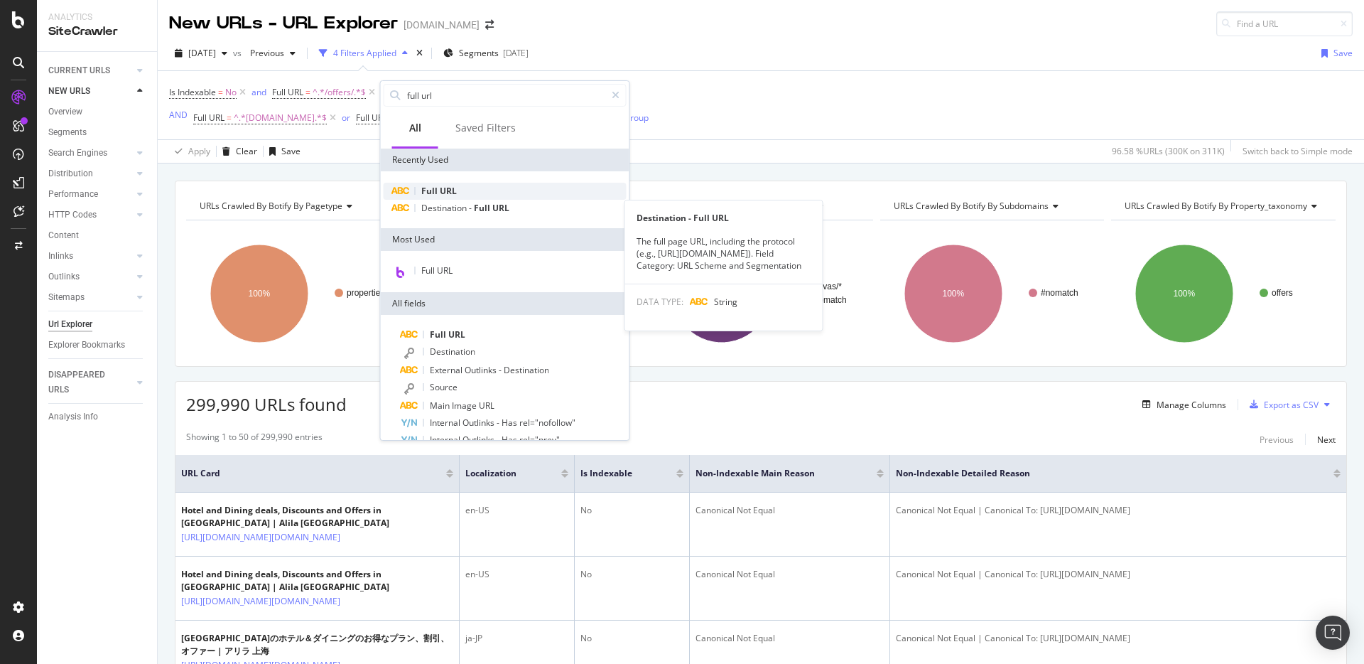
click at [446, 195] on span "URL" at bounding box center [448, 191] width 17 height 12
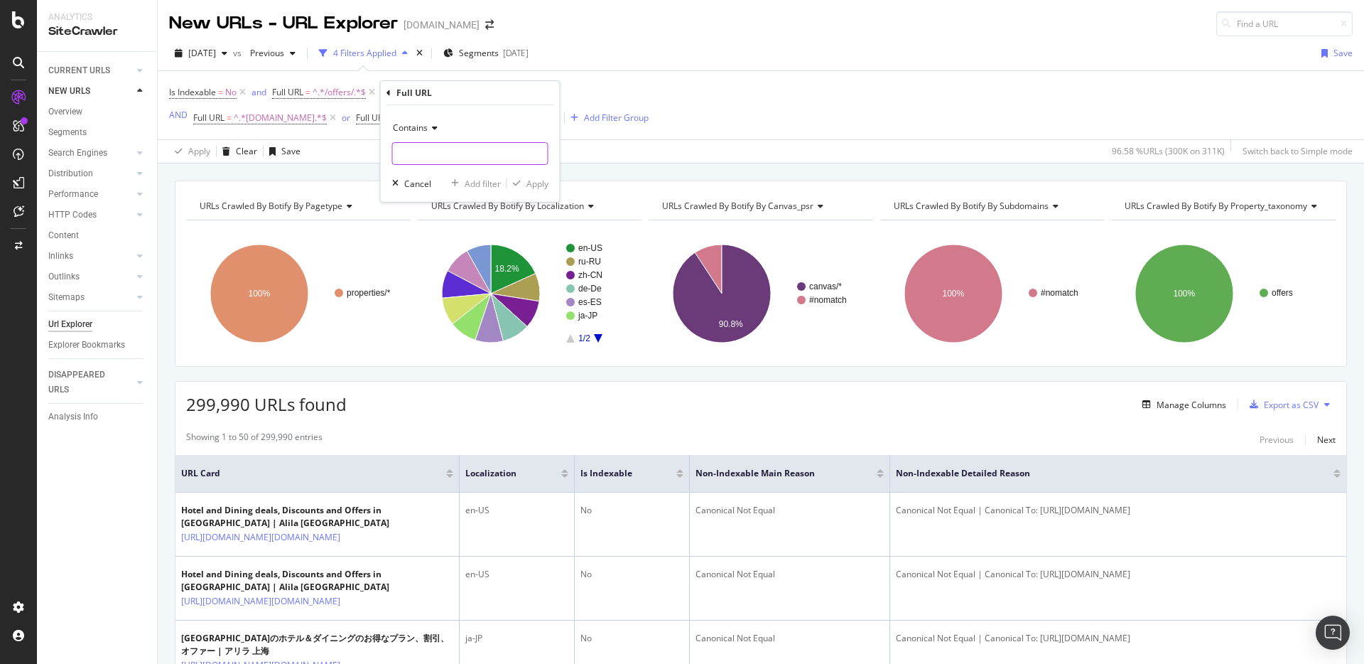
click at [442, 161] on input "text" at bounding box center [470, 153] width 155 height 23
type input "shaal"
click at [531, 185] on div "Apply" at bounding box center [537, 184] width 22 height 12
click at [202, 54] on span "[DATE]" at bounding box center [202, 53] width 28 height 12
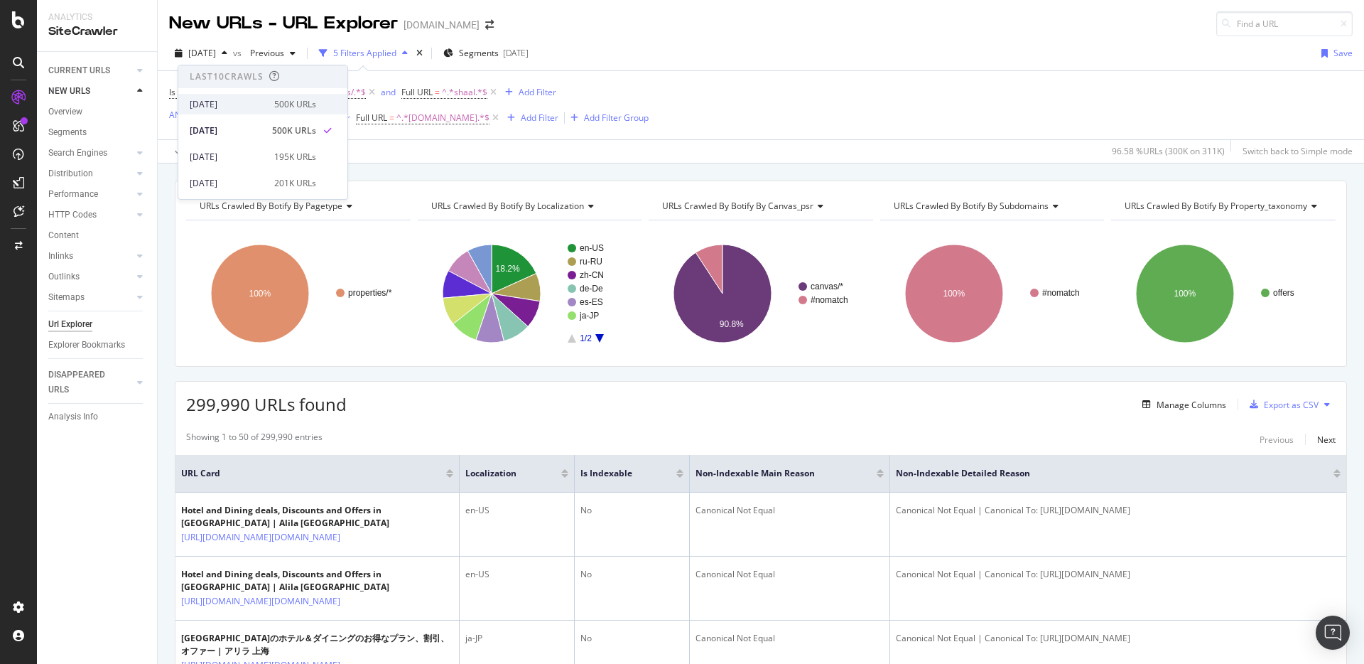
click at [212, 101] on div "[DATE]" at bounding box center [228, 104] width 76 height 13
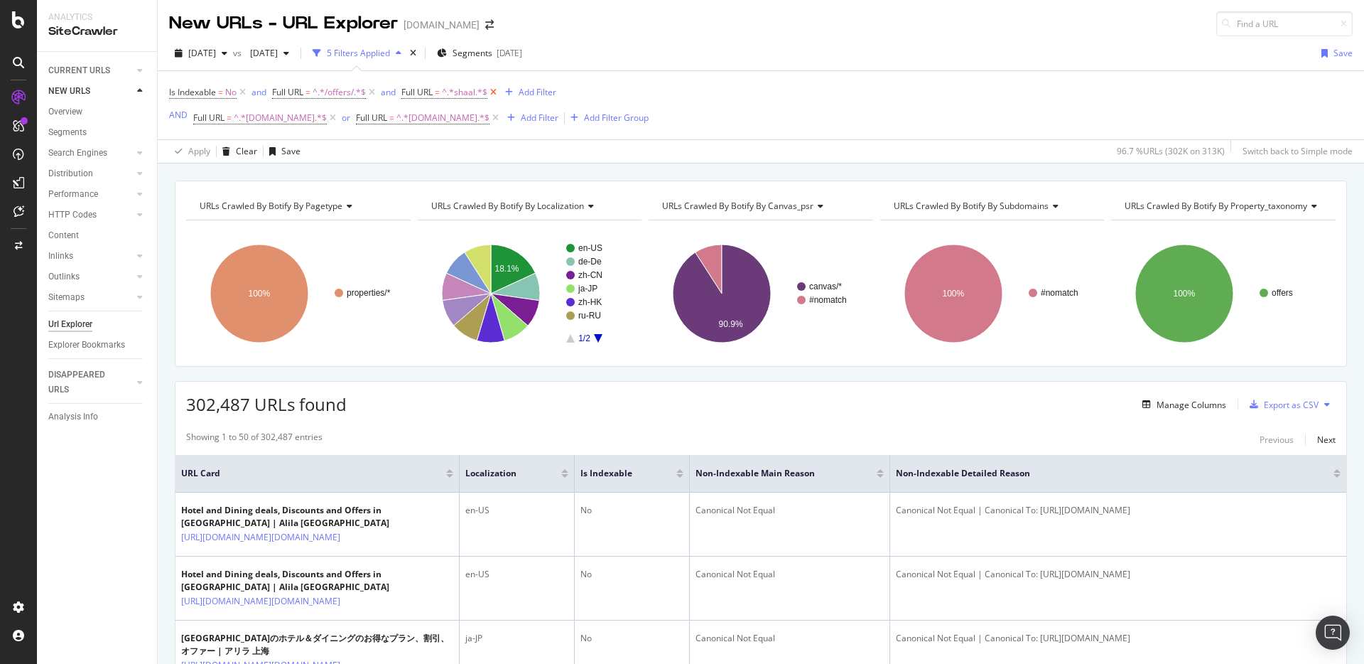
click at [499, 93] on icon at bounding box center [493, 92] width 12 height 14
click at [371, 92] on icon at bounding box center [372, 92] width 12 height 14
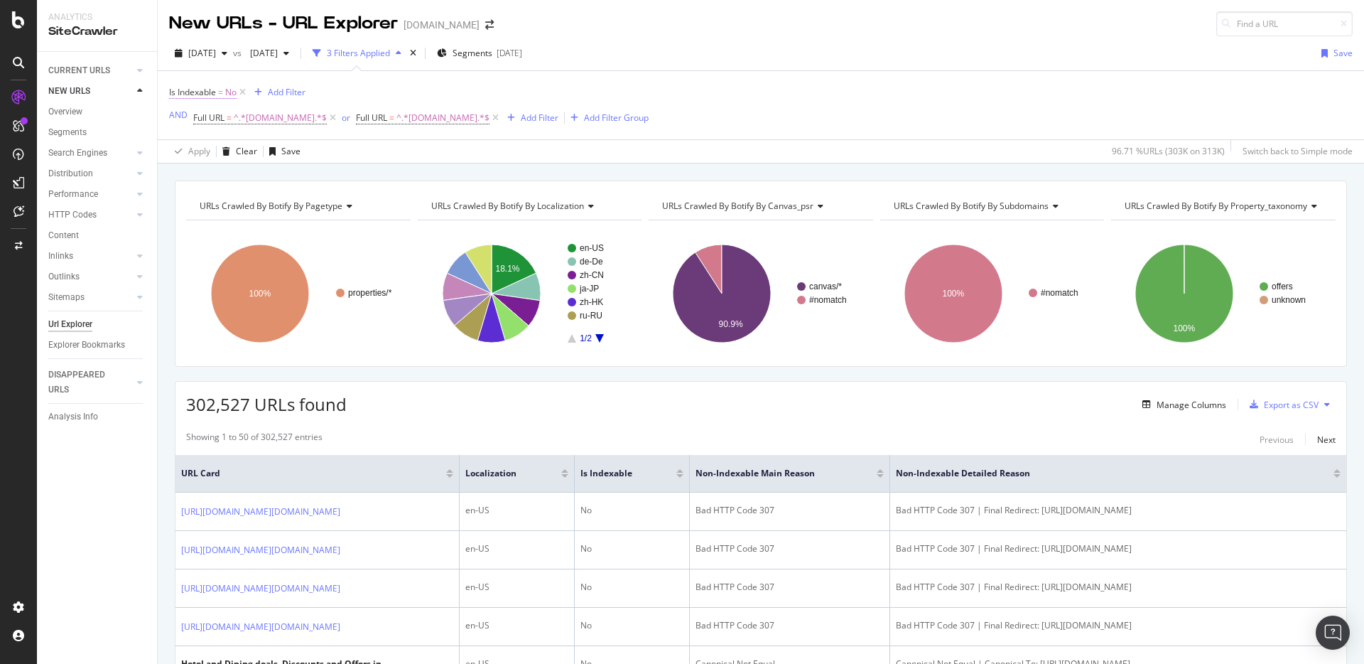
click at [219, 91] on span "=" at bounding box center [220, 92] width 5 height 12
click at [178, 92] on icon at bounding box center [177, 91] width 4 height 9
click at [468, 89] on div "Is Indexable = No Add Filter AND Full URL = ^.*[DOMAIN_NAME].*$ or Full URL = ^…" at bounding box center [409, 104] width 480 height 45
click at [242, 90] on icon at bounding box center [243, 92] width 12 height 14
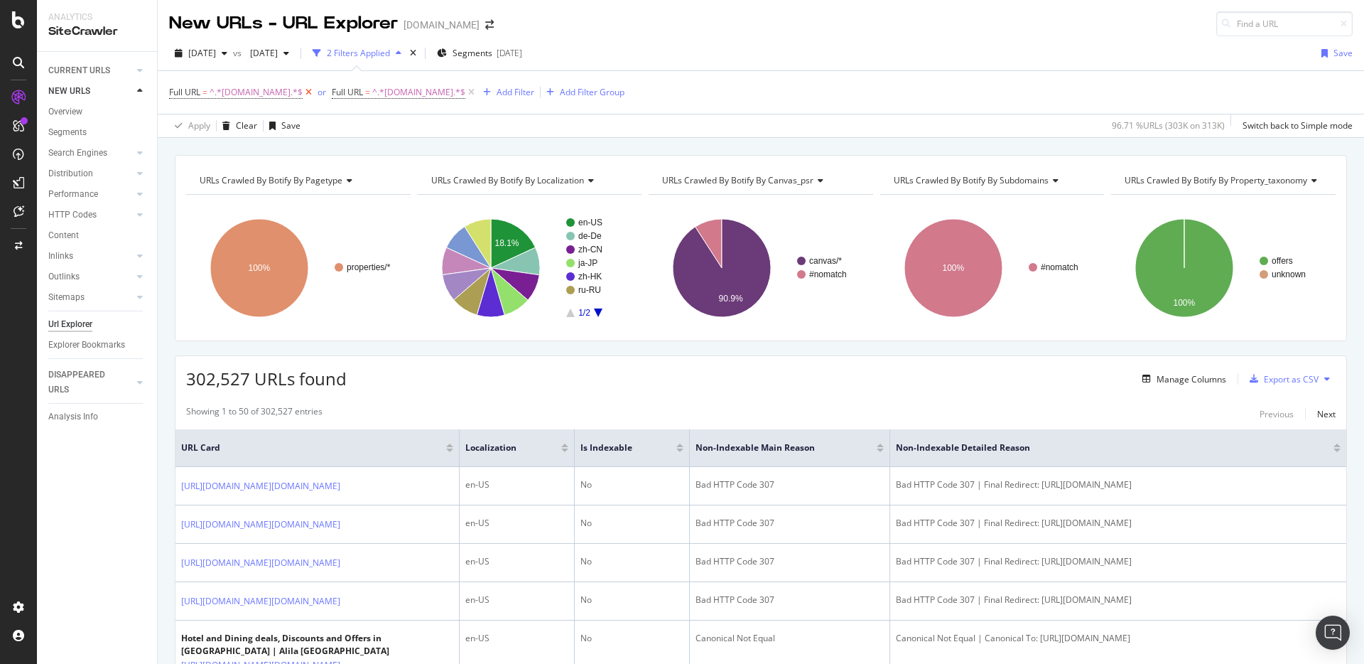
click at [315, 92] on icon at bounding box center [309, 92] width 12 height 14
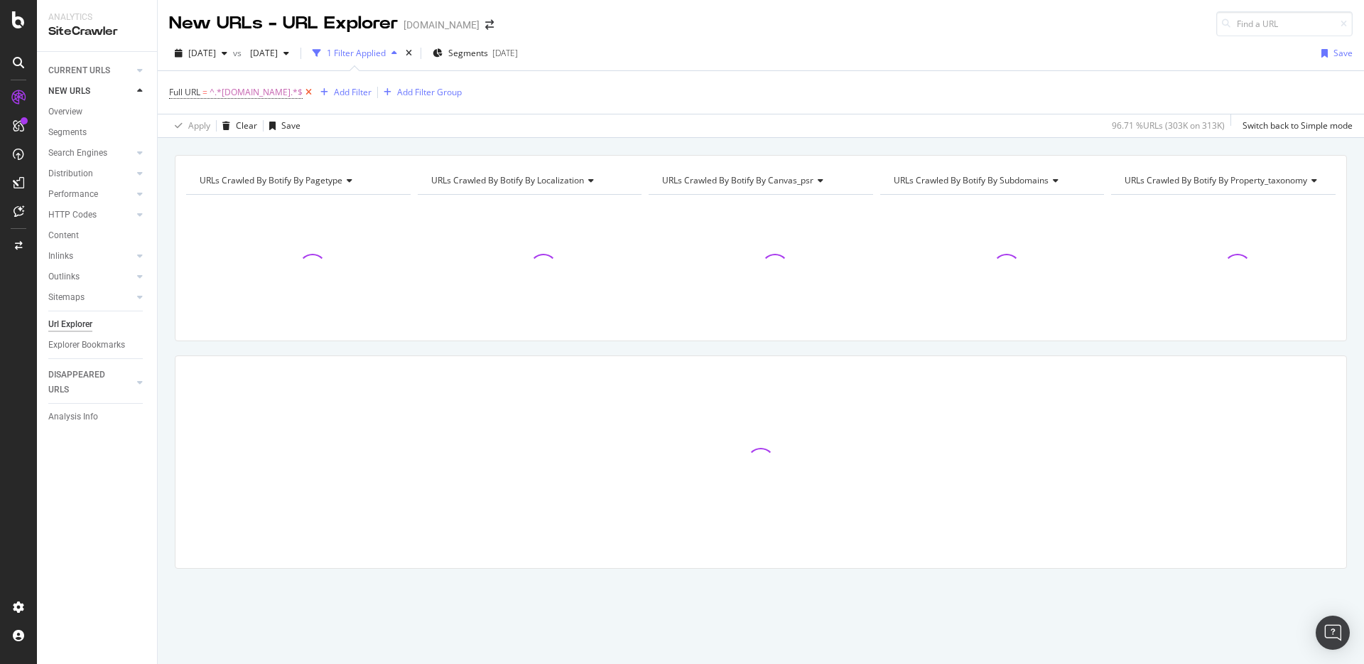
click at [315, 93] on icon at bounding box center [309, 92] width 12 height 14
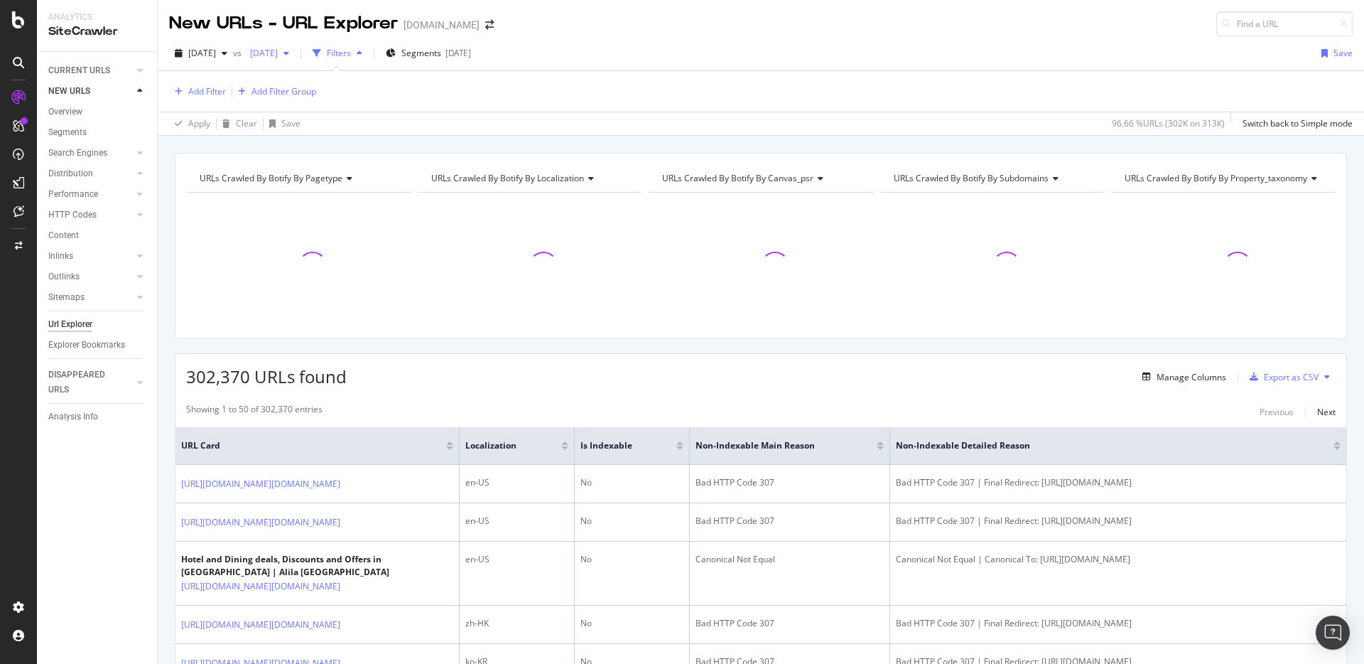
click at [278, 55] on span "[DATE]" at bounding box center [260, 53] width 33 height 12
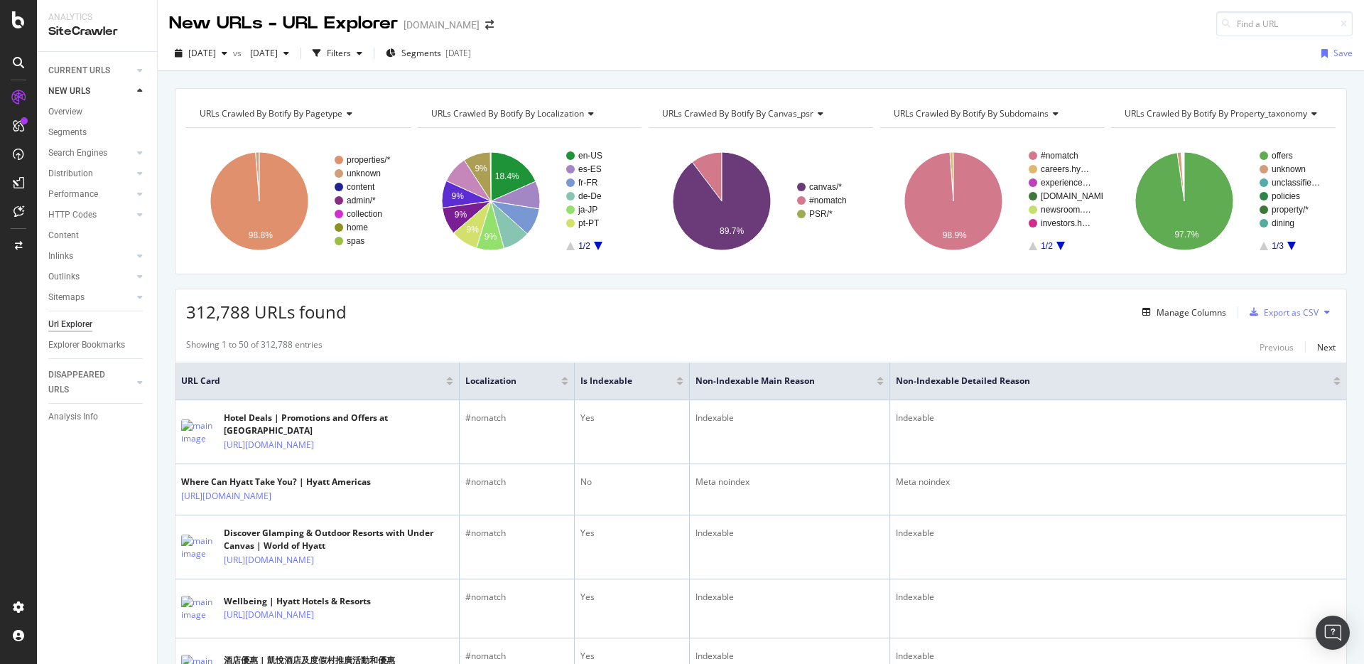
click at [633, 63] on div "[DATE] vs [DATE] Filters Segments [DATE] Save" at bounding box center [761, 56] width 1206 height 28
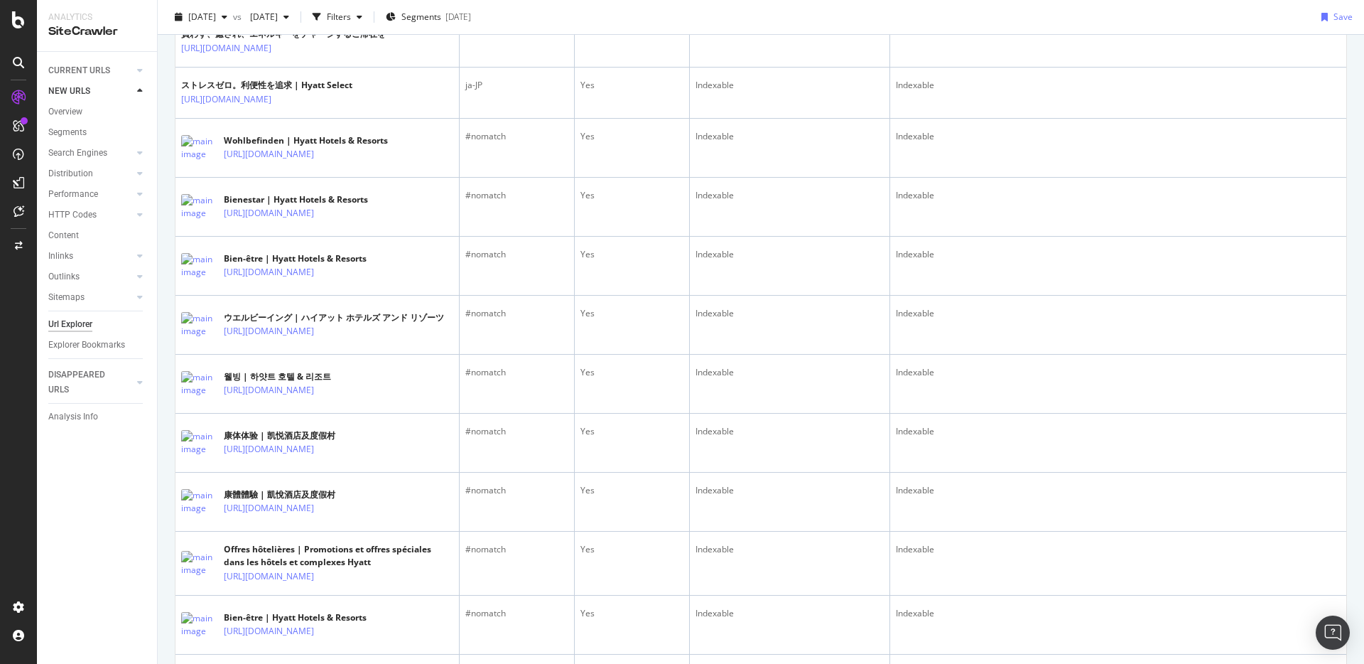
scroll to position [1106, 0]
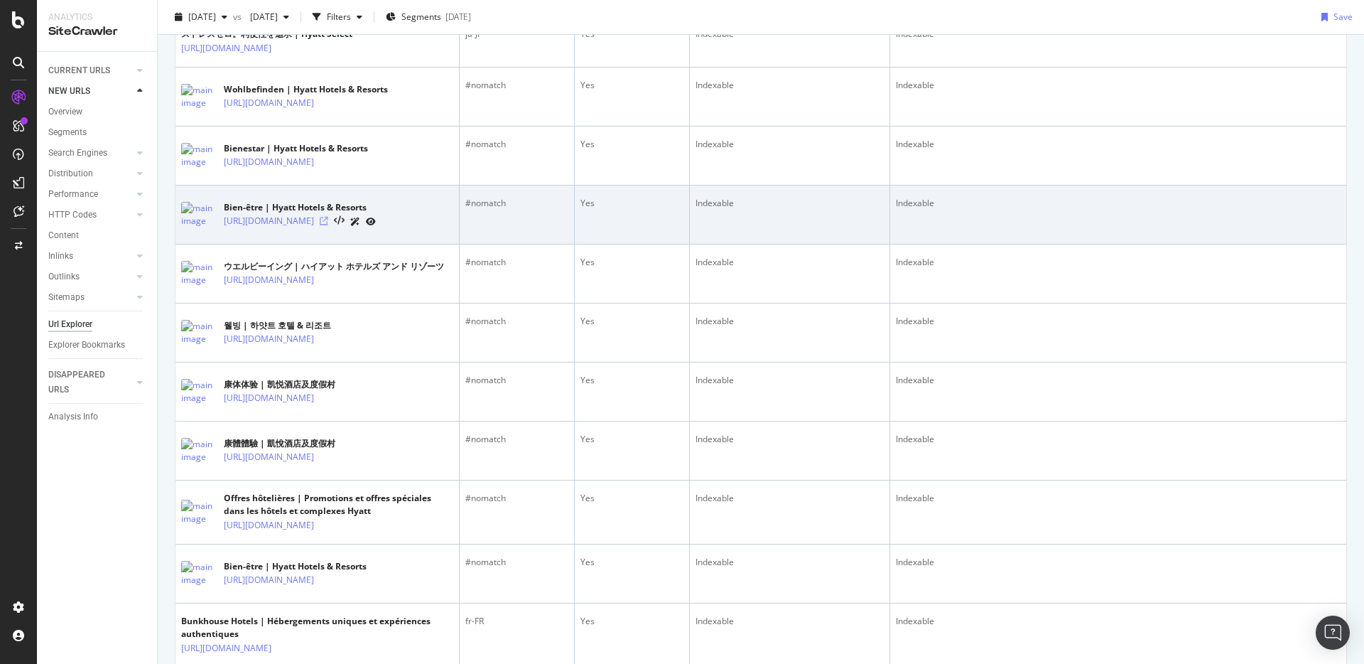
click at [328, 225] on icon at bounding box center [324, 221] width 9 height 9
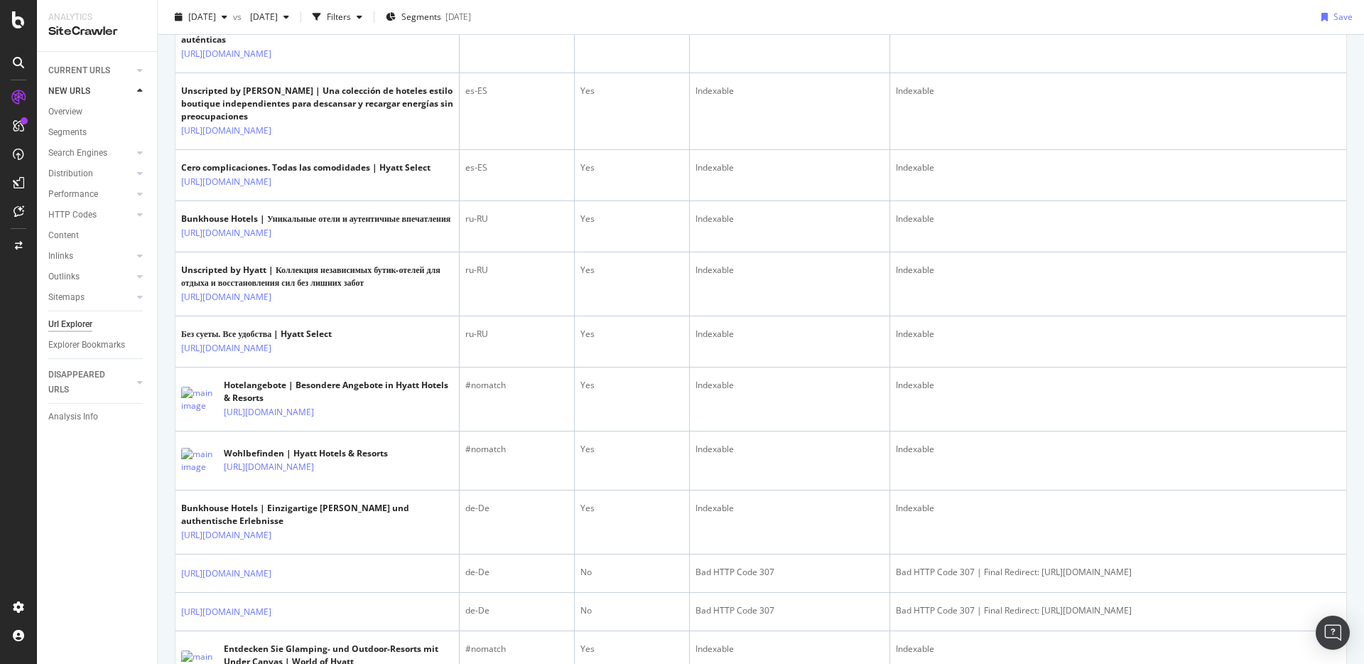
scroll to position [2495, 0]
